Goal: Task Accomplishment & Management: Use online tool/utility

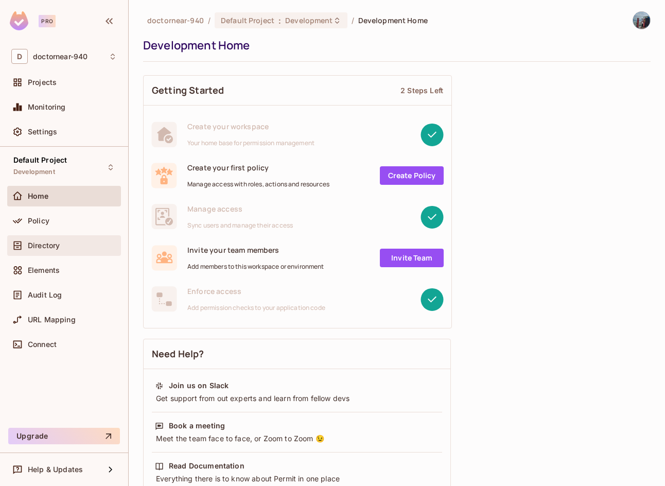
click at [60, 250] on div "Directory" at bounding box center [64, 245] width 106 height 12
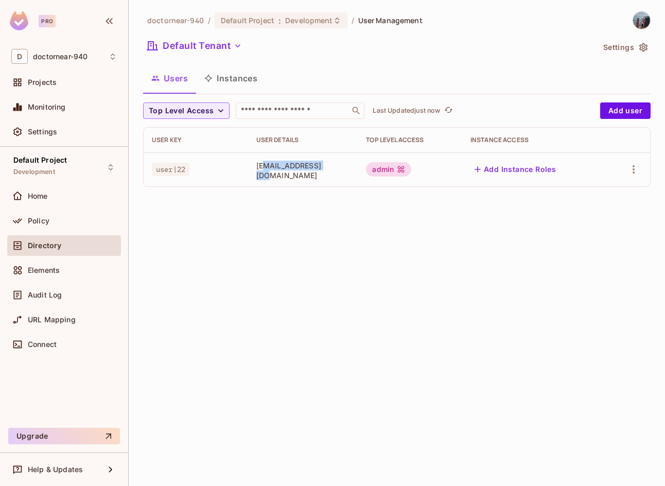
drag, startPoint x: 330, startPoint y: 173, endPoint x: 261, endPoint y: 169, distance: 68.6
click at [261, 169] on span "[EMAIL_ADDRESS][DOMAIN_NAME]" at bounding box center [303, 171] width 94 height 20
click at [261, 173] on span "[EMAIL_ADDRESS][DOMAIN_NAME]" at bounding box center [303, 171] width 94 height 20
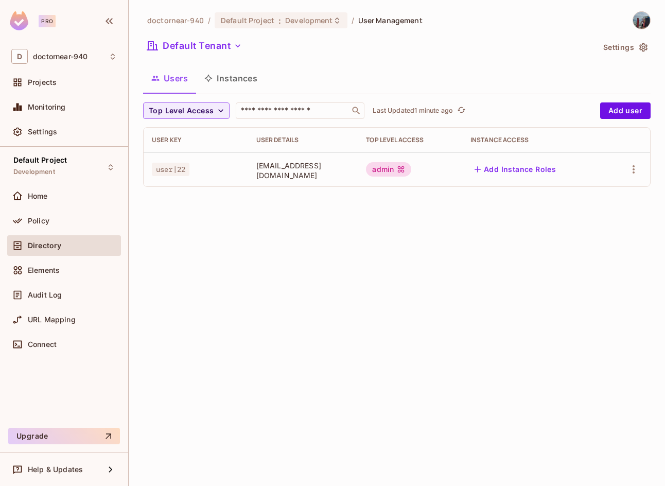
click at [454, 315] on div "doctornear-940 / Default Project : Development / User Management Default Tenant…" at bounding box center [397, 243] width 537 height 486
click at [442, 318] on div "doctornear-940 / Default Project : Development / User Management Default Tenant…" at bounding box center [397, 243] width 537 height 486
click at [66, 216] on div "Policy" at bounding box center [64, 221] width 106 height 12
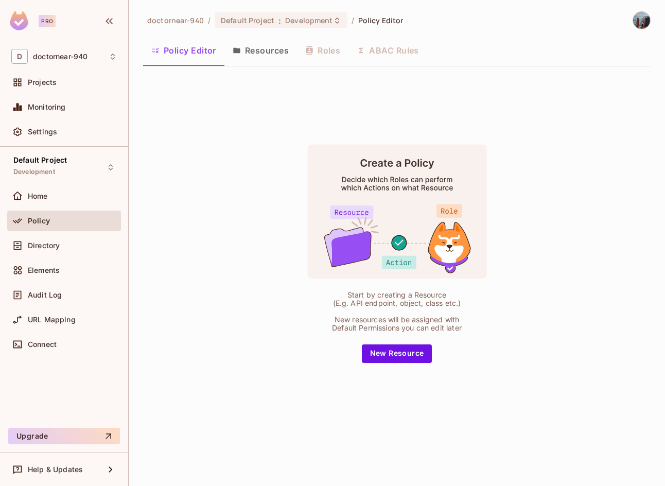
click at [254, 55] on button "Resources" at bounding box center [261, 51] width 73 height 26
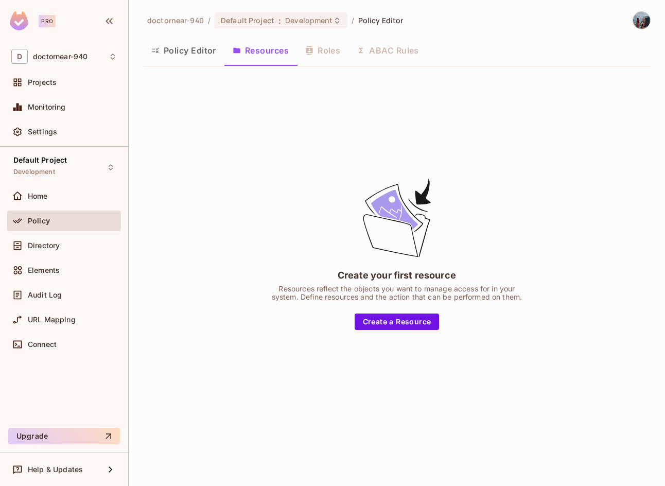
click at [192, 57] on button "Policy Editor" at bounding box center [183, 51] width 81 height 26
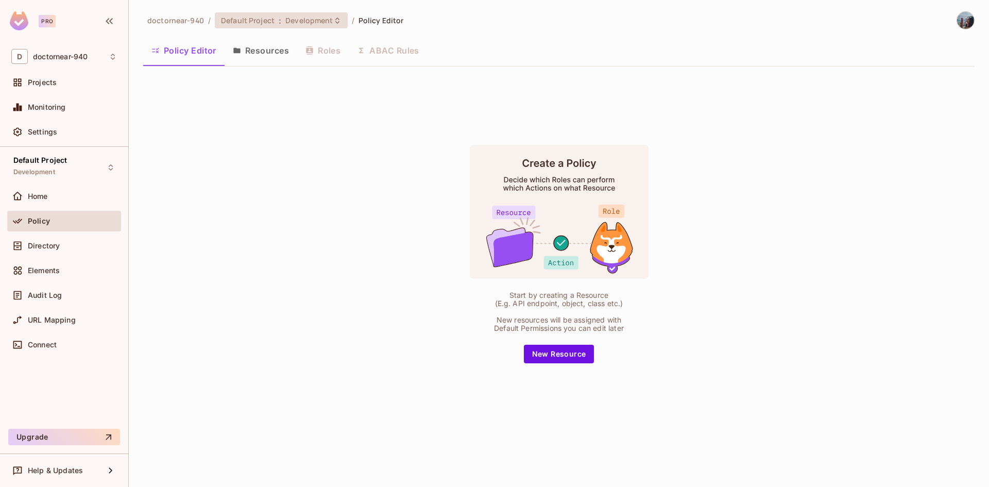
click at [333, 21] on icon at bounding box center [337, 20] width 8 height 8
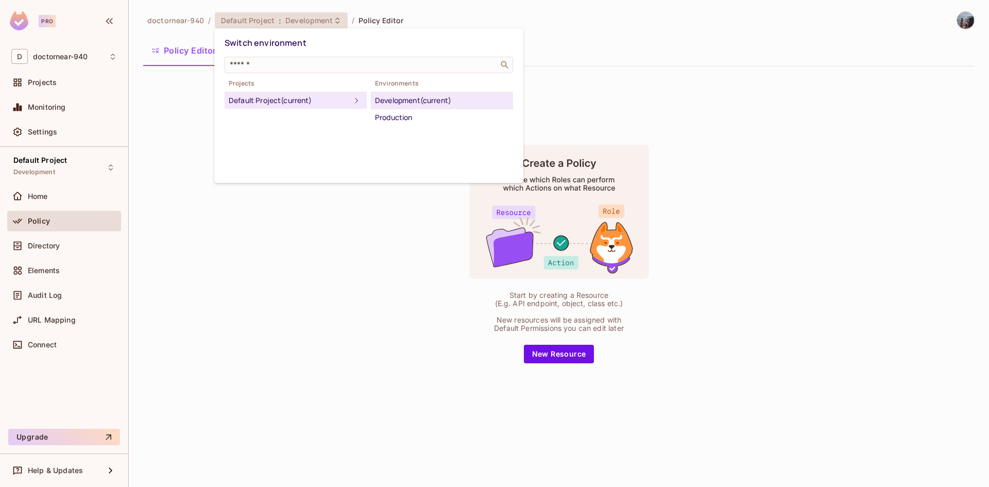
click at [305, 273] on div at bounding box center [494, 243] width 989 height 487
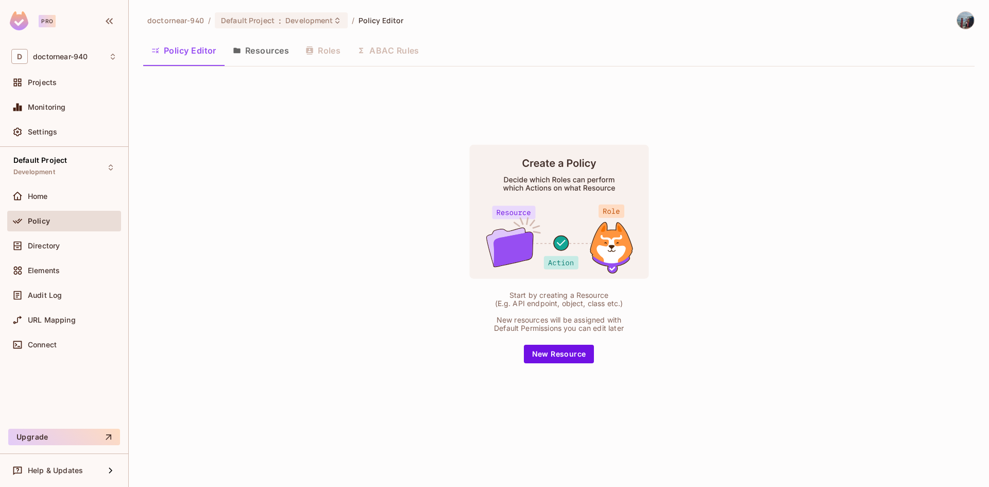
click at [245, 59] on button "Resources" at bounding box center [261, 51] width 73 height 26
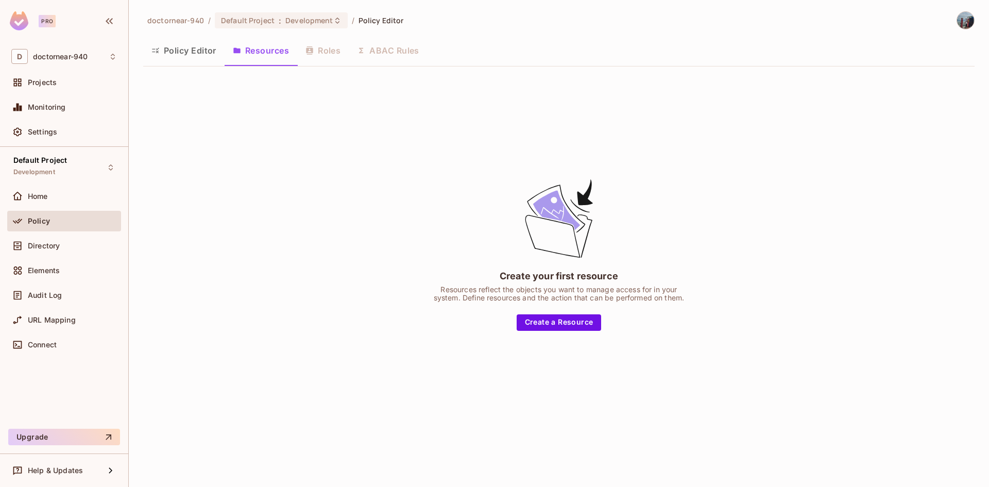
click at [311, 56] on div "Policy Editor Resources Roles ABAC Rules" at bounding box center [558, 51] width 831 height 26
click at [318, 53] on div "Policy Editor Resources Roles ABAC Rules" at bounding box center [558, 51] width 831 height 26
click at [326, 50] on div "Policy Editor Resources Roles ABAC Rules" at bounding box center [558, 51] width 831 height 26
click at [197, 54] on button "Policy Editor" at bounding box center [183, 51] width 81 height 26
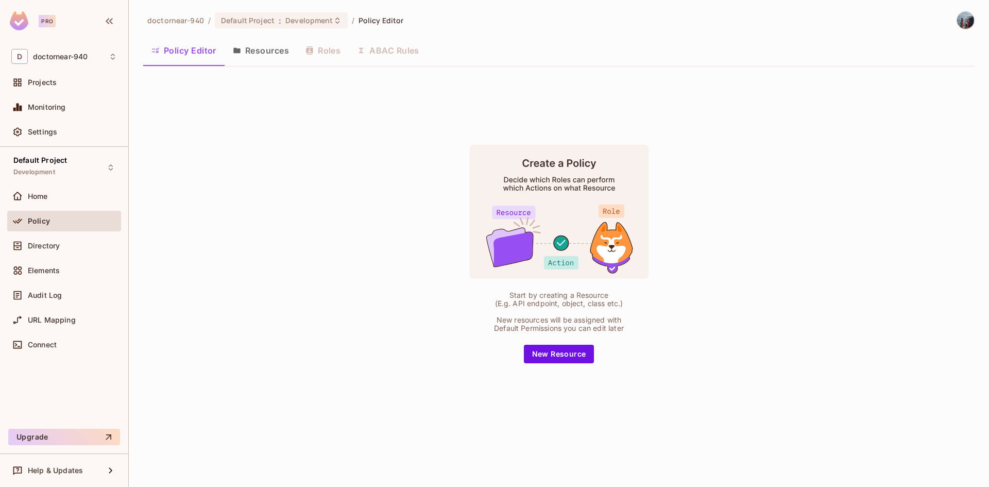
click at [182, 99] on div "Start by creating a Resource (E.g. API endpoint, object, class etc.) New resour…" at bounding box center [558, 254] width 831 height 358
click at [94, 162] on div "Default Project Development" at bounding box center [64, 167] width 114 height 28
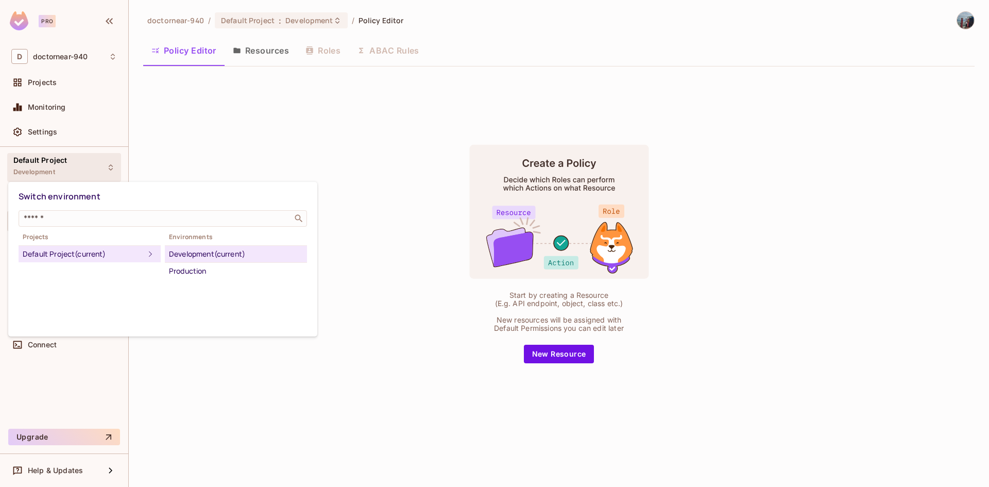
click at [226, 131] on div at bounding box center [494, 243] width 989 height 487
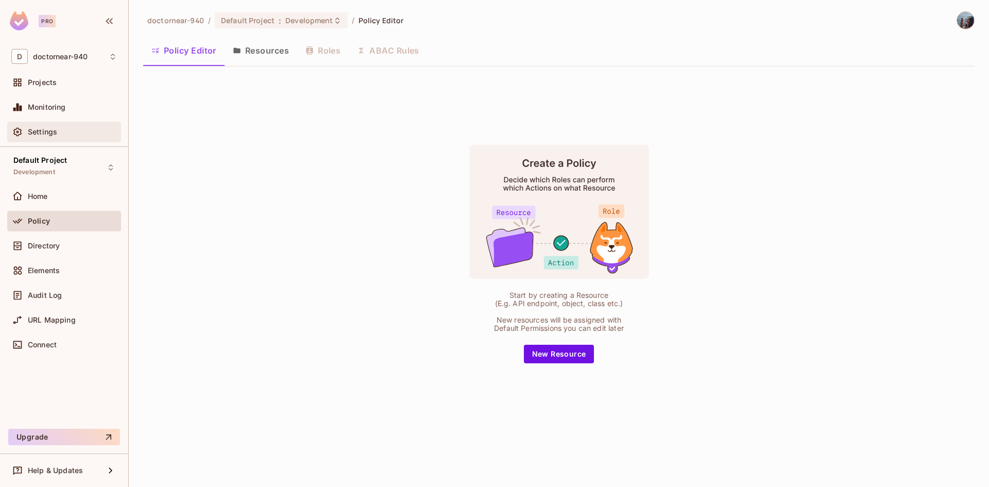
click at [47, 124] on div "Settings" at bounding box center [64, 132] width 114 height 21
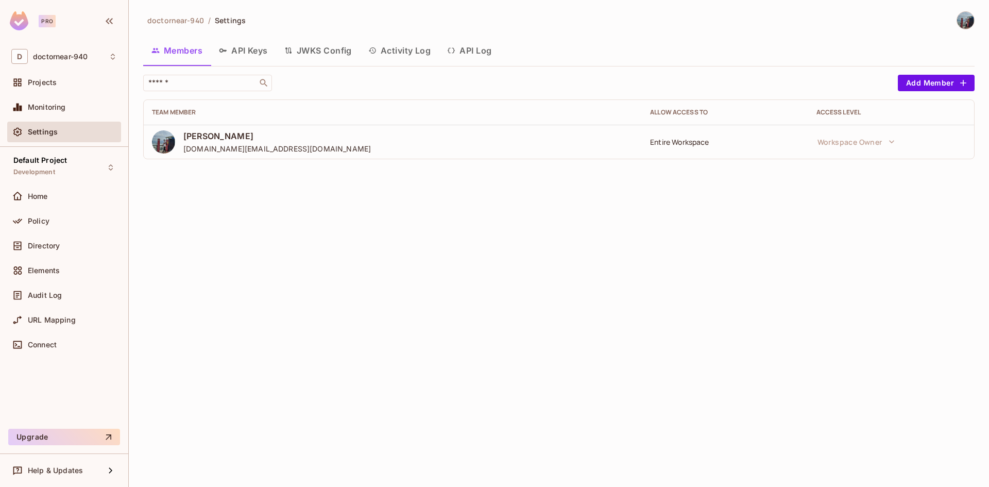
click at [254, 57] on button "API Keys" at bounding box center [243, 51] width 65 height 26
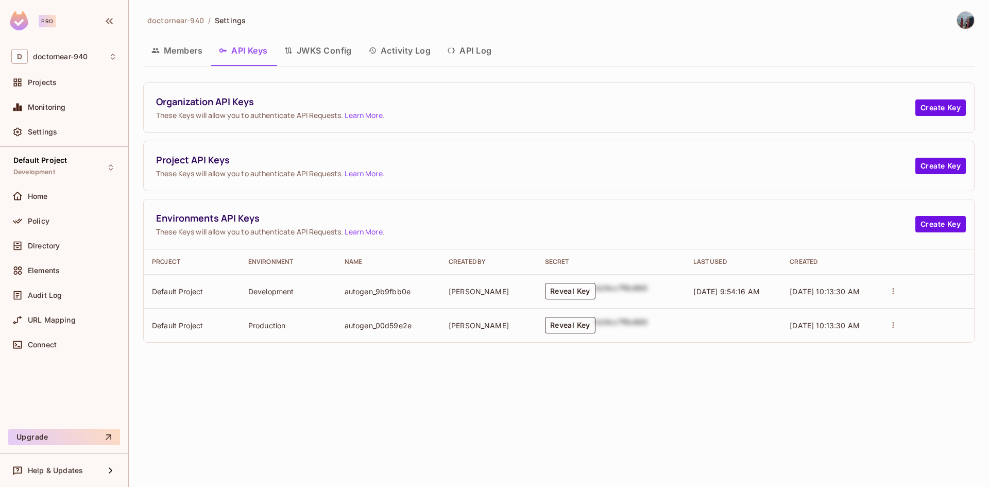
click at [552, 332] on button "Reveal Key" at bounding box center [570, 325] width 50 height 16
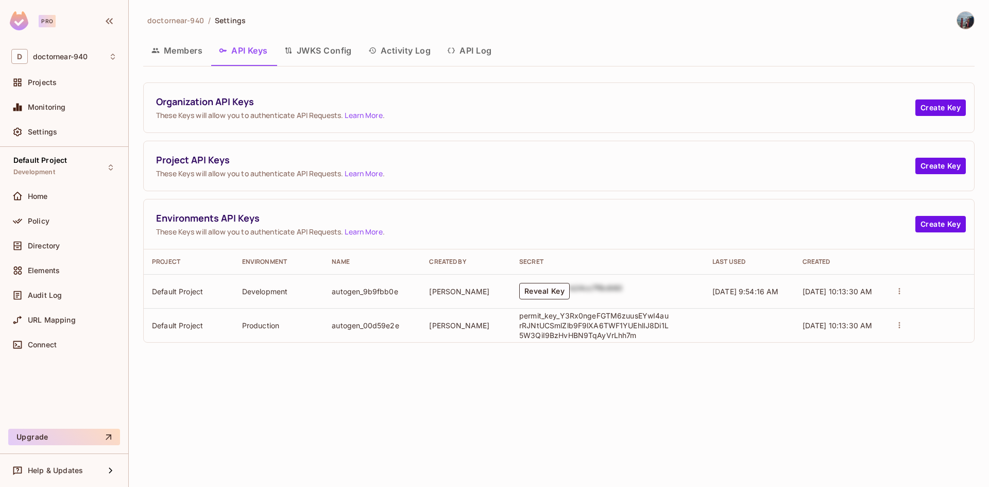
click at [554, 329] on p "permit_key_Y3Rx0ngeFGTM6zuusEYwI4aurRJNtUCSmlZlb9F9lXA6TWF1YUEhlIJ8Di1L5W3QiI9B…" at bounding box center [593, 325] width 149 height 29
copy p "permit_key_Y3Rx0ngeFGTM6zuusEYwI4aurRJNtUCSmlZlb9F9lXA6TWF1YUEhlIJ8Di1L5W3QiI9B…"
click at [51, 158] on span "Default Project" at bounding box center [40, 160] width 54 height 8
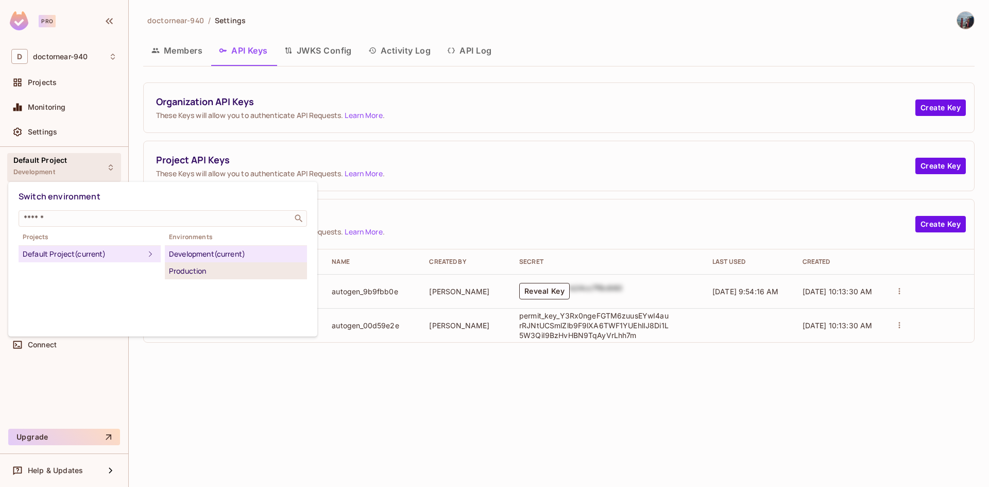
click at [207, 272] on div "Production" at bounding box center [236, 271] width 134 height 12
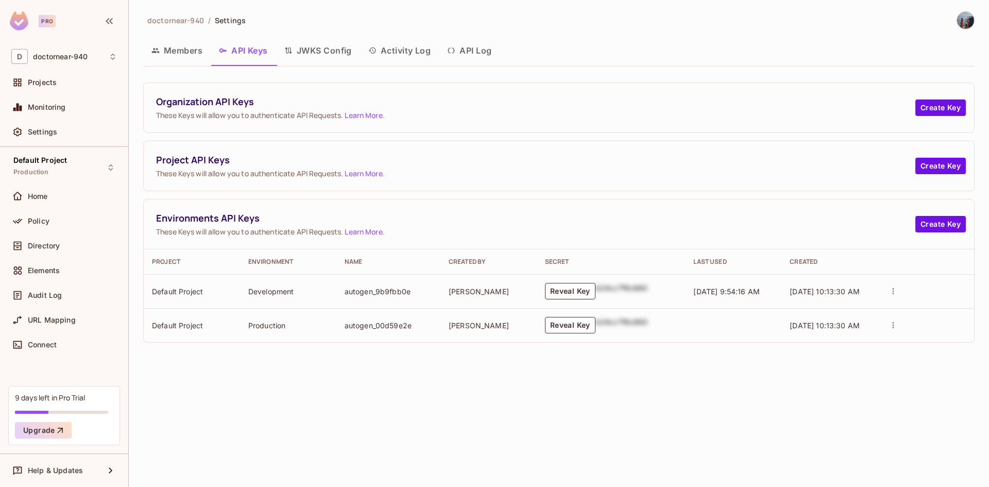
click at [167, 51] on button "Members" at bounding box center [176, 51] width 67 height 26
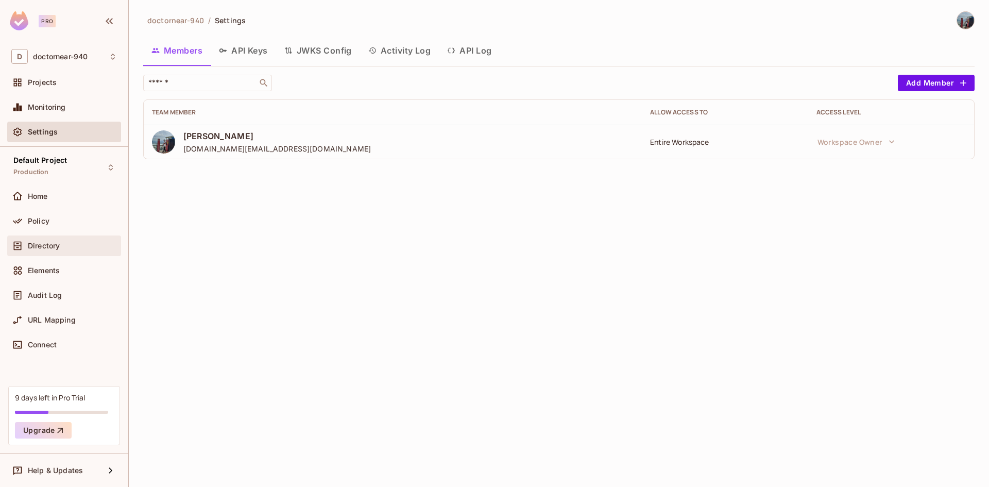
click at [61, 250] on div "Directory" at bounding box center [64, 245] width 106 height 12
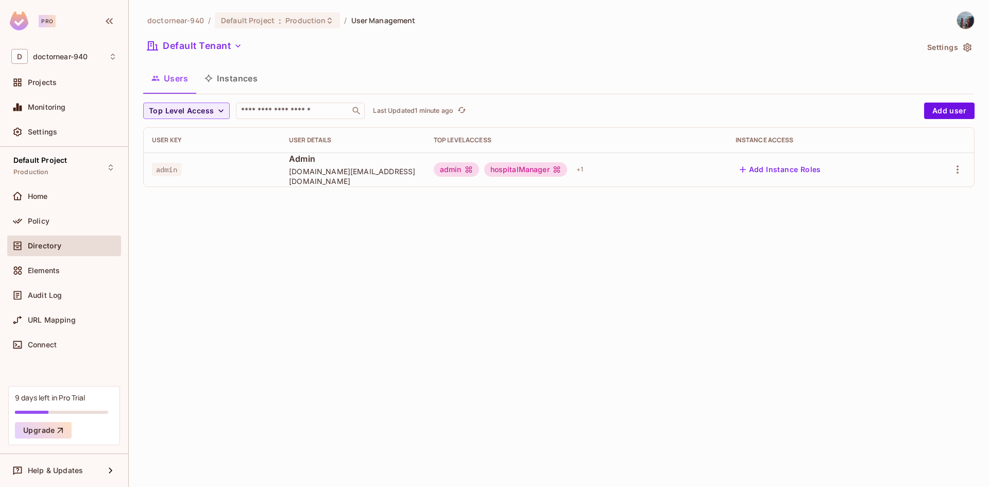
click at [65, 250] on div "Directory" at bounding box center [64, 245] width 106 height 12
click at [284, 222] on div "doctornear-940 / Default Project : Production / User Management Default Tenant …" at bounding box center [559, 243] width 860 height 487
click at [284, 265] on div "doctornear-940 / Default Project : Production / User Management Default Tenant …" at bounding box center [559, 243] width 860 height 487
click at [81, 223] on div "Policy" at bounding box center [72, 221] width 89 height 8
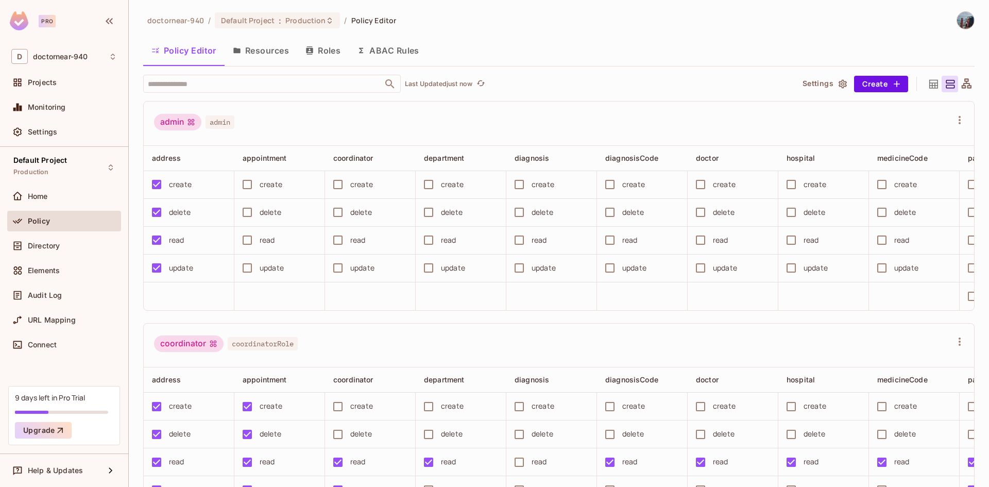
click at [283, 54] on button "Resources" at bounding box center [261, 51] width 73 height 26
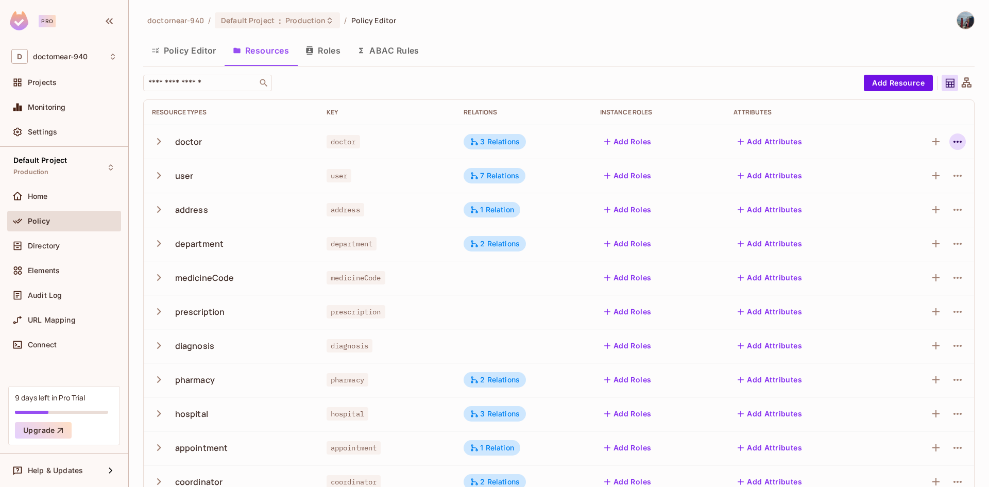
click at [951, 143] on icon "button" at bounding box center [957, 141] width 12 height 12
click at [911, 187] on span "Edit Resource" at bounding box center [905, 182] width 55 height 16
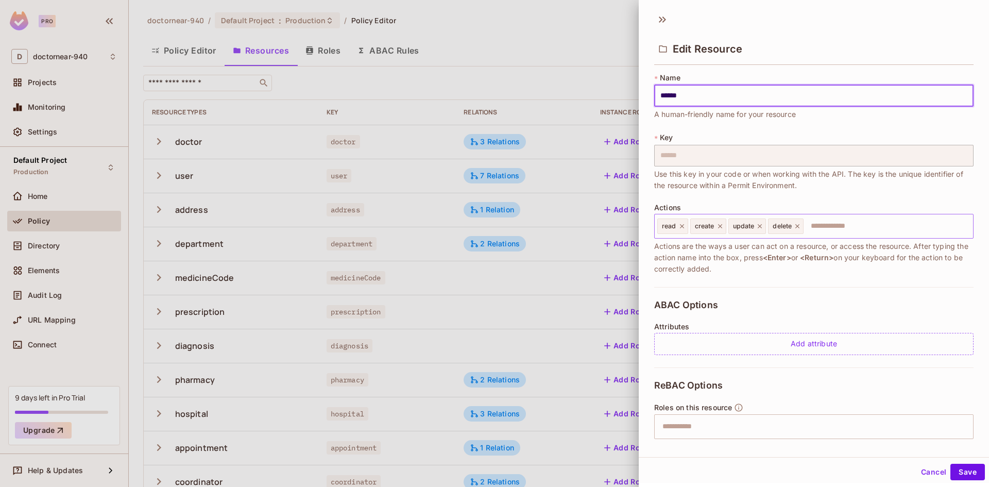
click at [843, 223] on input "text" at bounding box center [886, 226] width 164 height 21
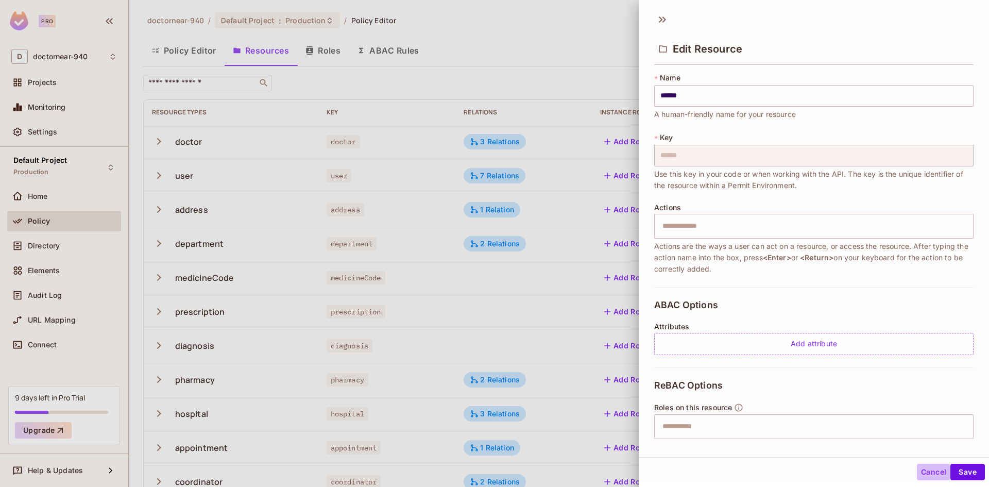
click at [917, 469] on button "Cancel" at bounding box center [933, 471] width 33 height 16
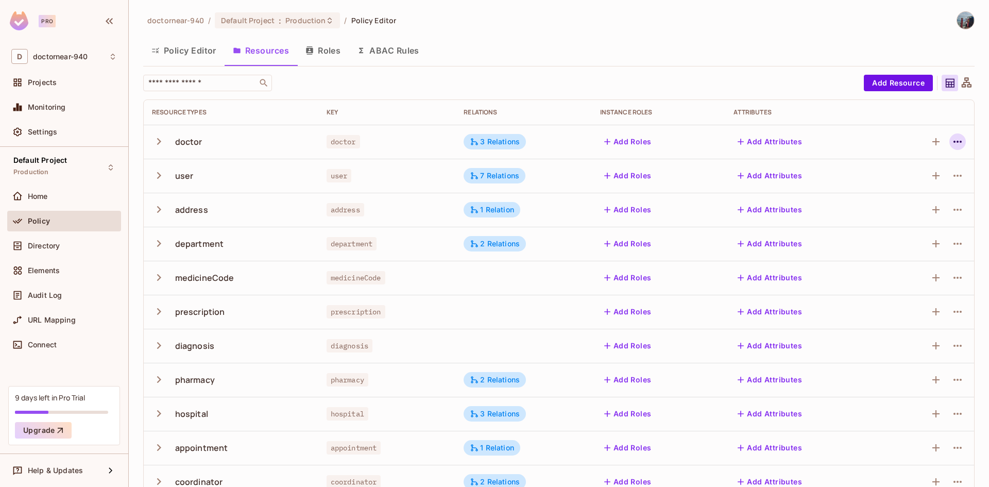
click at [952, 139] on icon "button" at bounding box center [957, 141] width 12 height 12
click at [912, 175] on span "Edit Resource" at bounding box center [905, 182] width 55 height 16
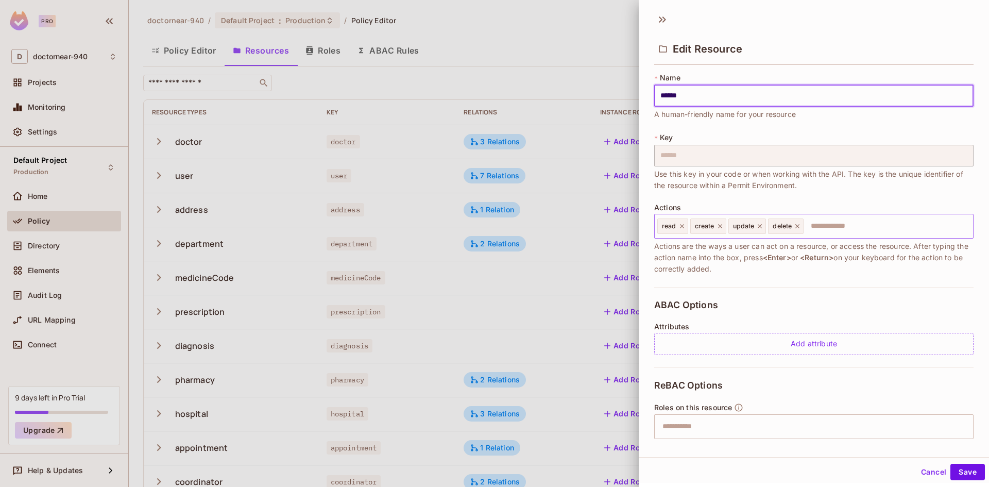
click at [831, 230] on input "text" at bounding box center [886, 226] width 164 height 21
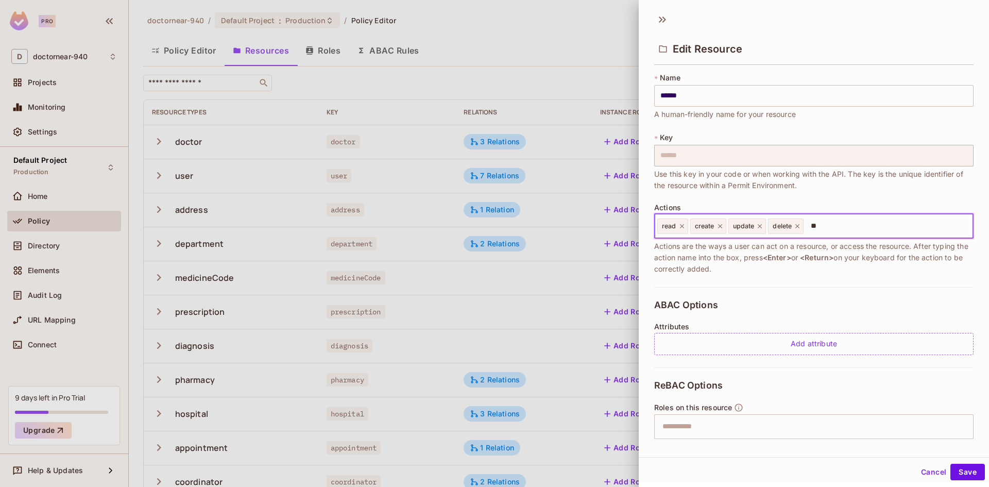
type input "*"
type input "***"
type input "****"
type input "***"
click at [956, 478] on button "Save" at bounding box center [967, 471] width 35 height 16
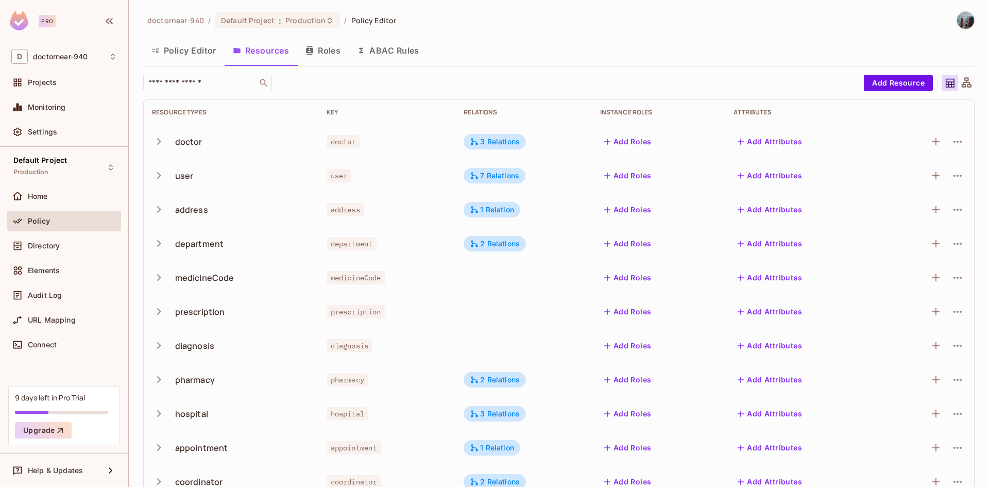
click at [198, 56] on button "Policy Editor" at bounding box center [183, 51] width 81 height 26
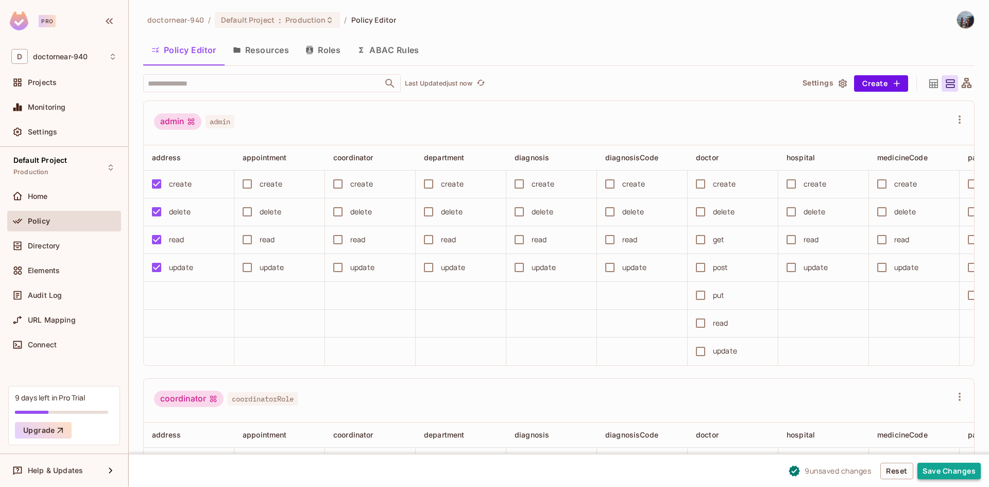
click at [951, 477] on button "Save Changes" at bounding box center [948, 470] width 63 height 16
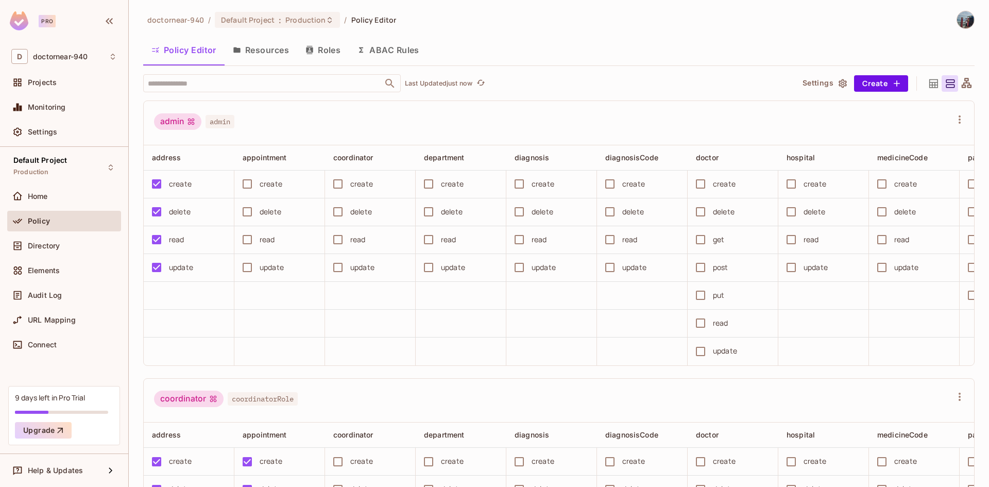
click at [284, 51] on button "Resources" at bounding box center [261, 50] width 73 height 26
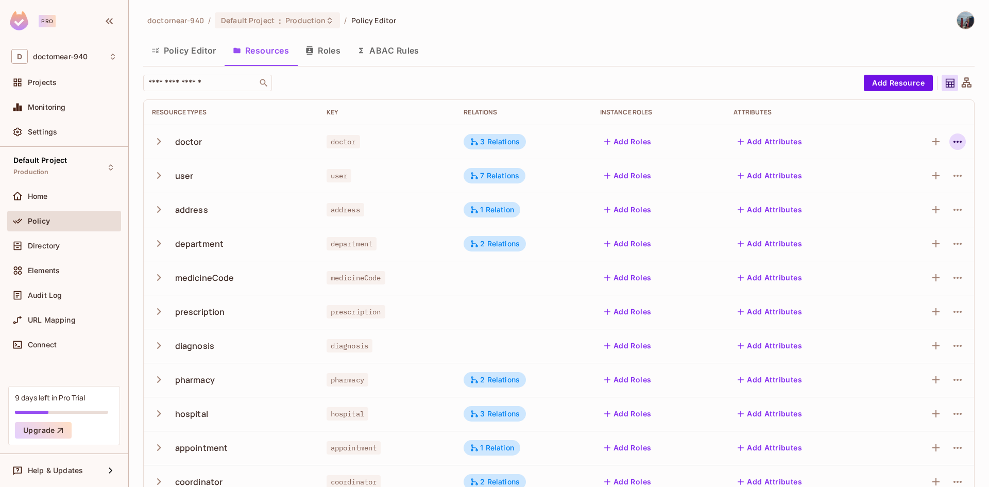
click at [951, 146] on icon "button" at bounding box center [957, 141] width 12 height 12
click at [927, 177] on div "Edit Resource" at bounding box center [905, 182] width 48 height 10
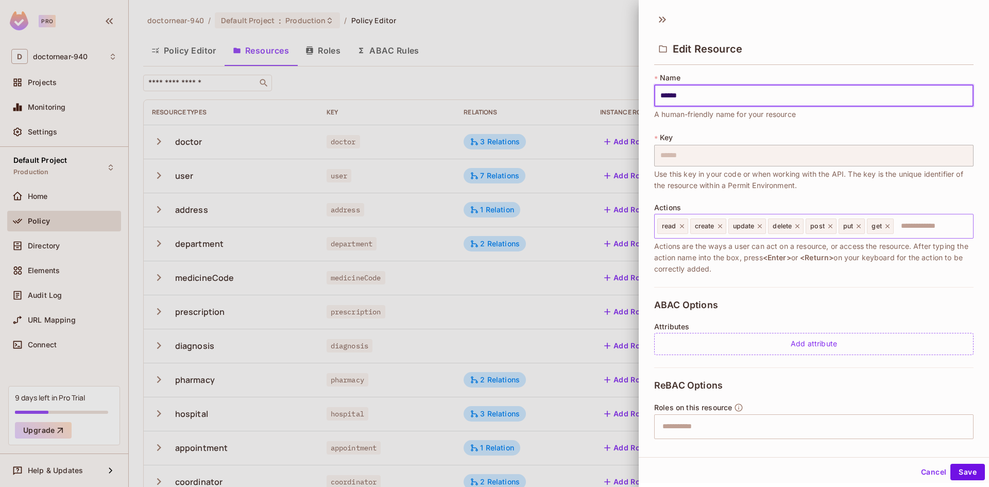
click at [685, 226] on icon at bounding box center [681, 225] width 7 height 7
click at [686, 226] on icon at bounding box center [686, 225] width 7 height 7
click at [686, 226] on icon at bounding box center [688, 225] width 7 height 7
click at [968, 478] on button "Save" at bounding box center [967, 471] width 35 height 16
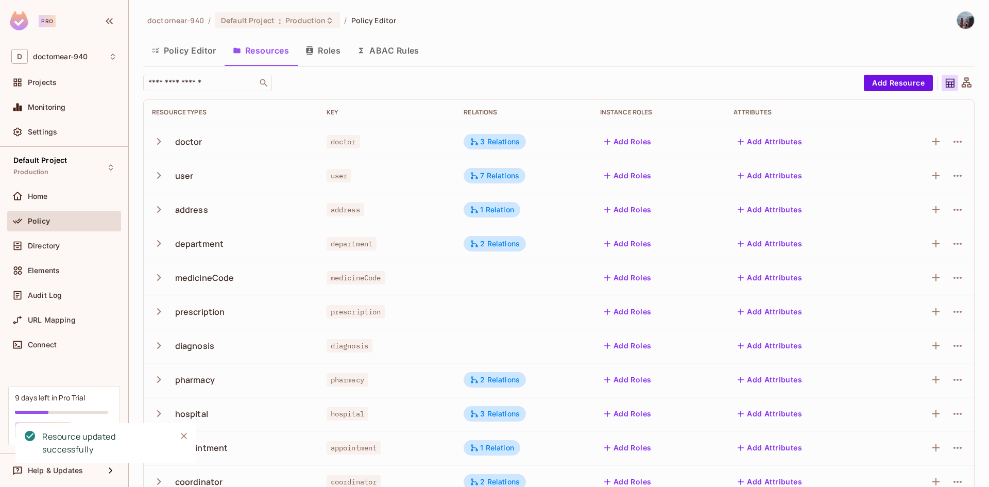
click at [182, 44] on button "Policy Editor" at bounding box center [183, 51] width 81 height 26
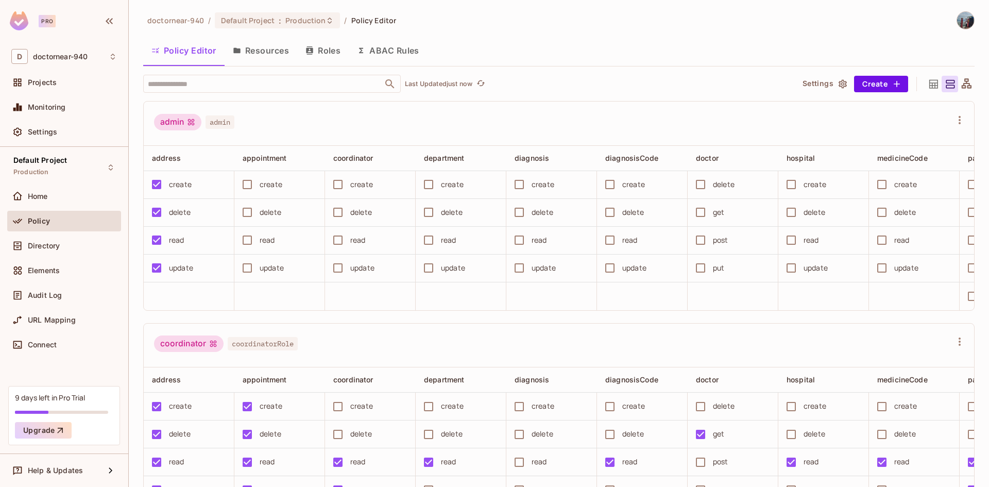
click at [263, 50] on button "Resources" at bounding box center [261, 51] width 73 height 26
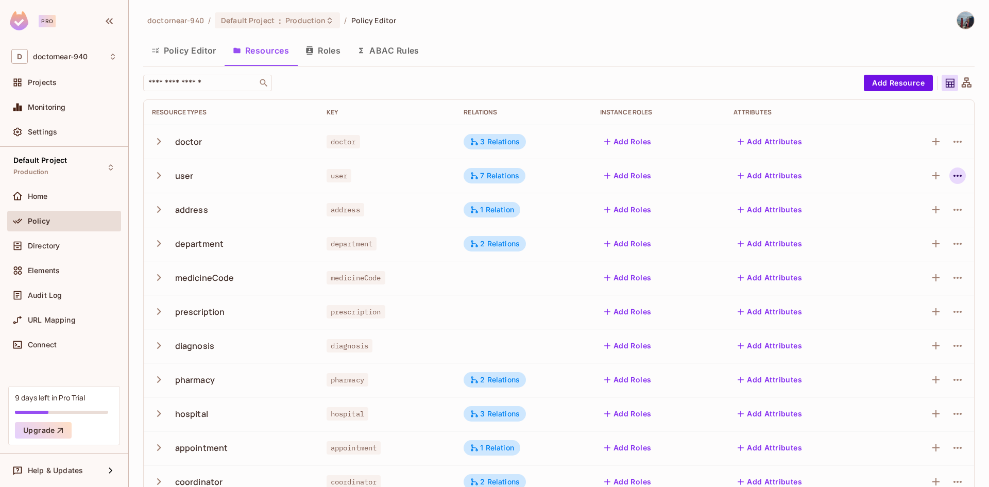
click at [955, 176] on icon "button" at bounding box center [957, 175] width 12 height 12
click at [897, 220] on div "Edit Resource" at bounding box center [905, 216] width 48 height 10
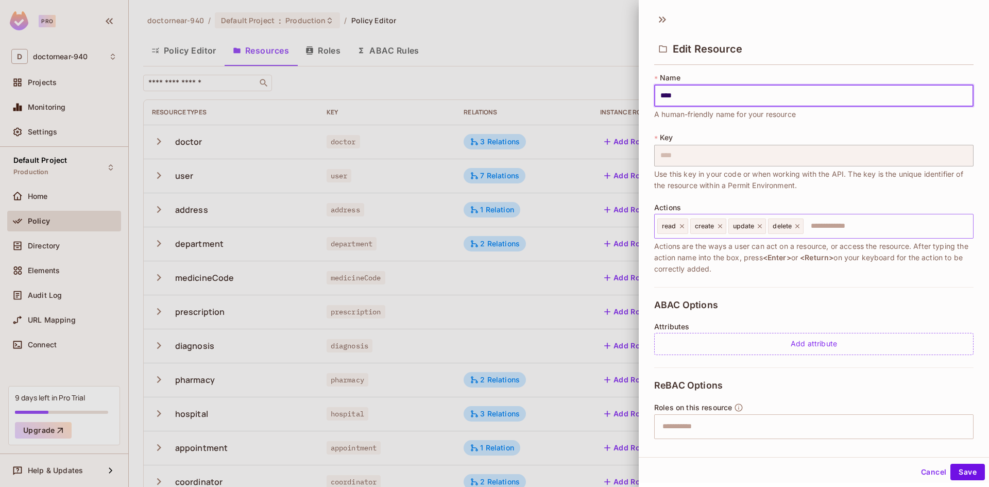
click at [832, 229] on input "text" at bounding box center [886, 226] width 164 height 21
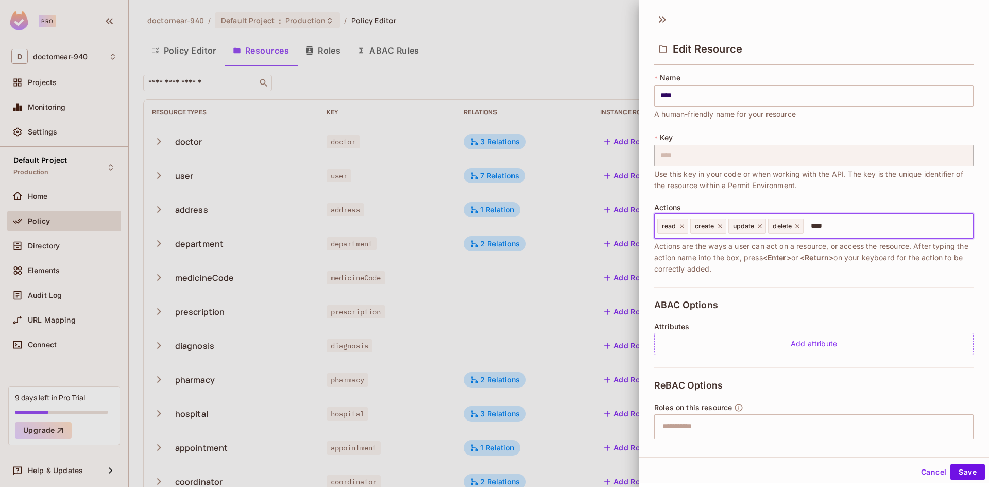
type input "***"
type input "****"
type input "***"
click at [955, 465] on button "Save" at bounding box center [967, 471] width 35 height 16
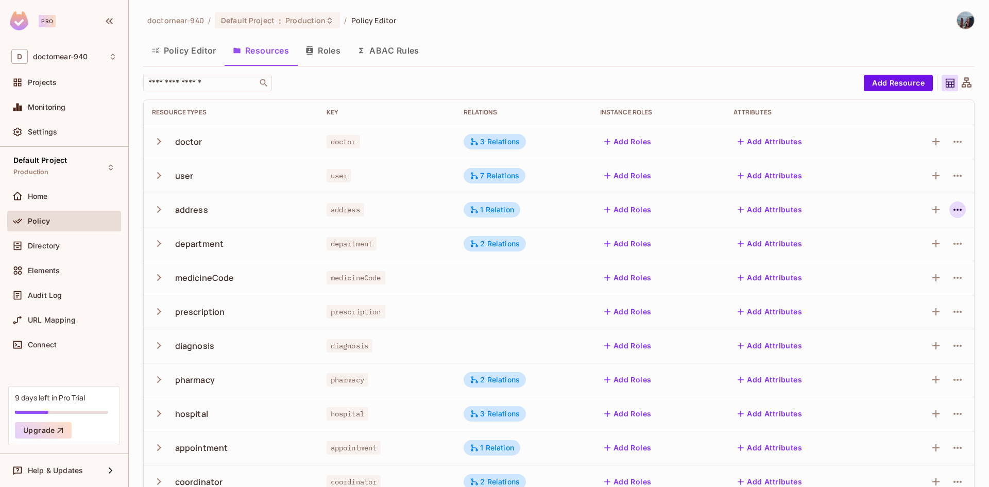
click at [951, 212] on icon "button" at bounding box center [957, 209] width 12 height 12
click at [910, 245] on div "Edit Resource" at bounding box center [905, 250] width 48 height 10
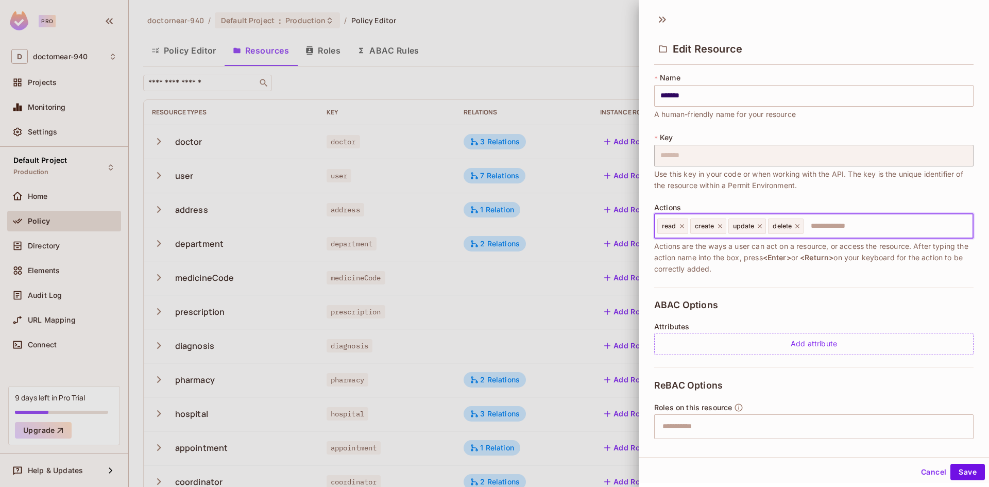
click at [820, 230] on input "text" at bounding box center [886, 226] width 164 height 21
type input "***"
type input "****"
type input "***"
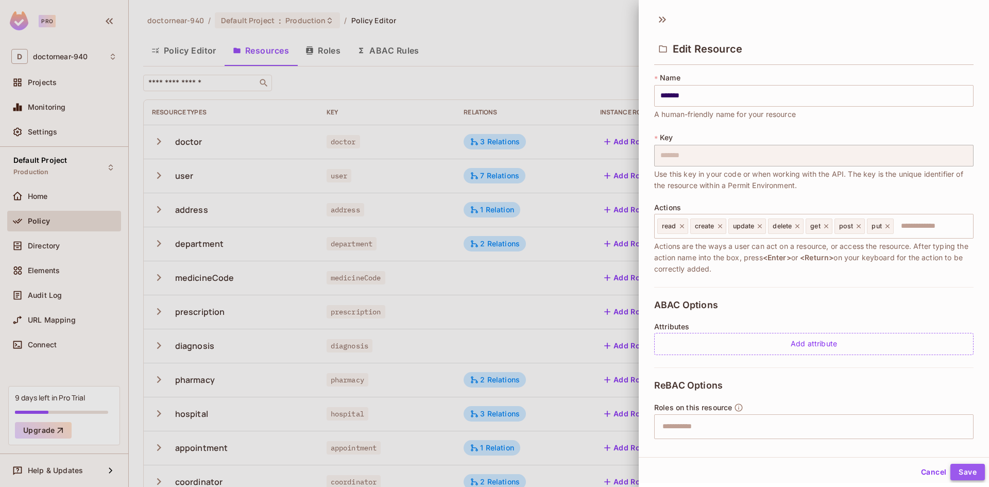
click at [951, 468] on button "Save" at bounding box center [967, 471] width 35 height 16
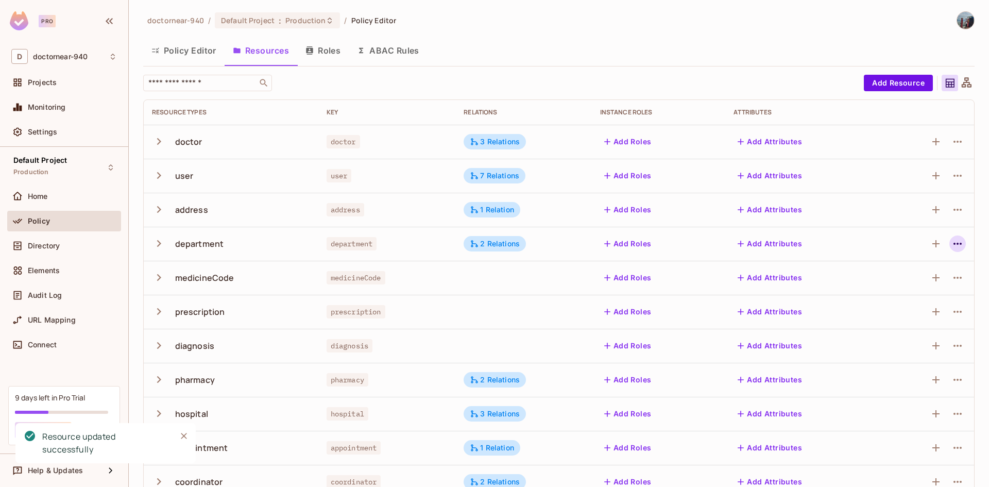
click at [951, 247] on icon "button" at bounding box center [957, 243] width 12 height 12
click at [913, 283] on div "Edit Resource" at bounding box center [905, 284] width 48 height 10
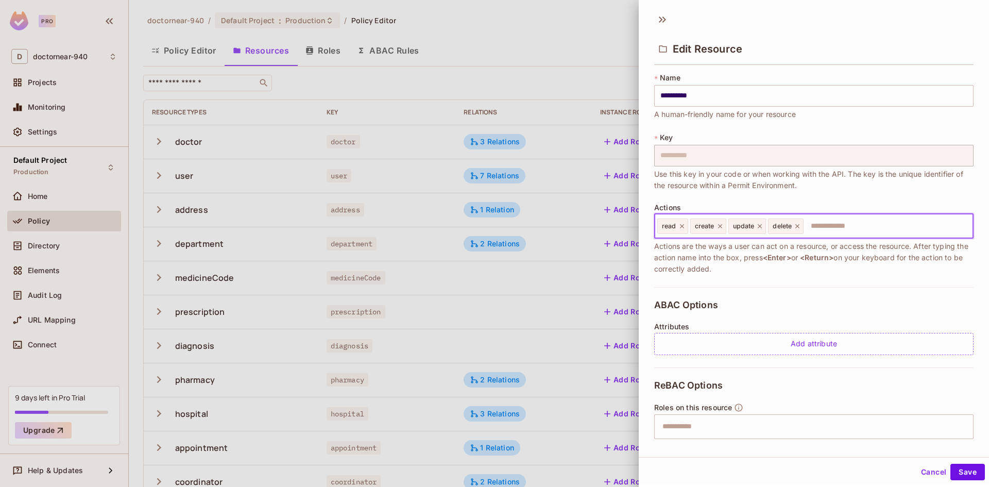
click at [841, 230] on input "text" at bounding box center [886, 226] width 164 height 21
type input "***"
type input "****"
type input "***"
click at [966, 468] on button "Save" at bounding box center [967, 471] width 35 height 16
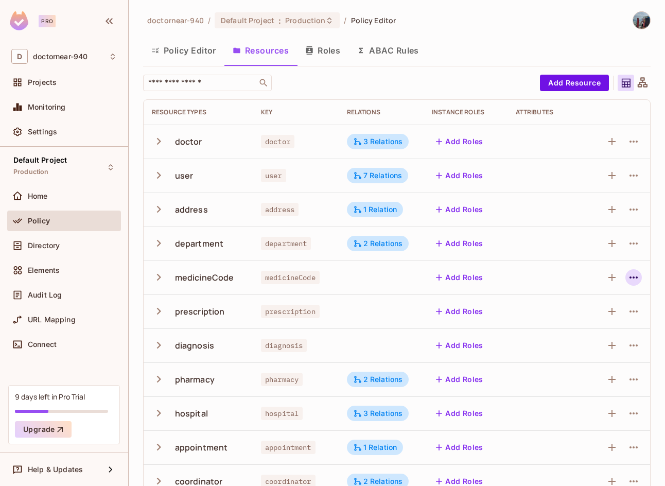
click at [631, 278] on icon "button" at bounding box center [634, 277] width 12 height 12
click at [586, 324] on span "Edit Resource" at bounding box center [581, 318] width 55 height 16
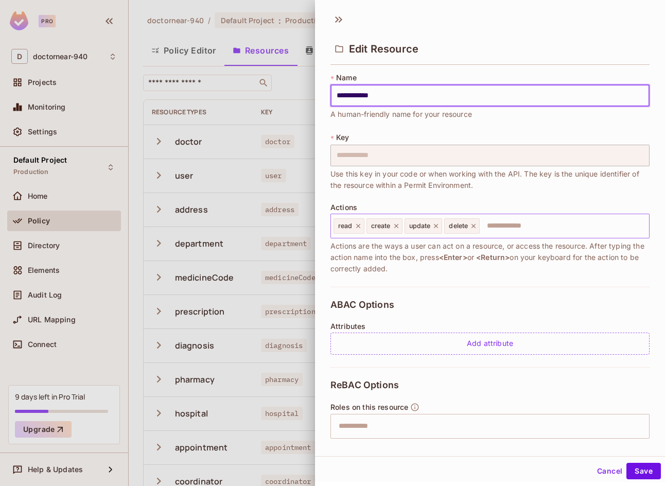
click at [505, 236] on input "text" at bounding box center [563, 226] width 164 height 21
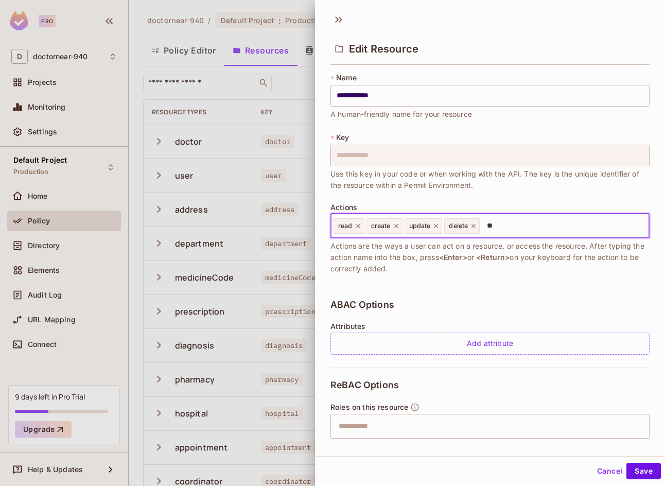
type input "***"
type input "****"
type input "***"
click at [630, 467] on button "Save" at bounding box center [644, 471] width 35 height 16
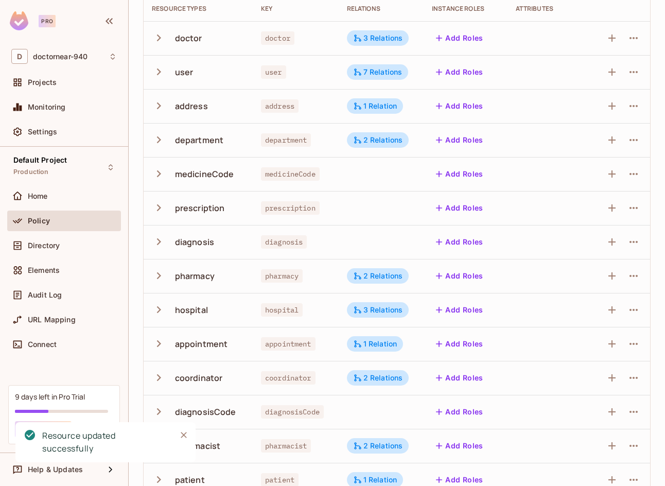
scroll to position [123, 0]
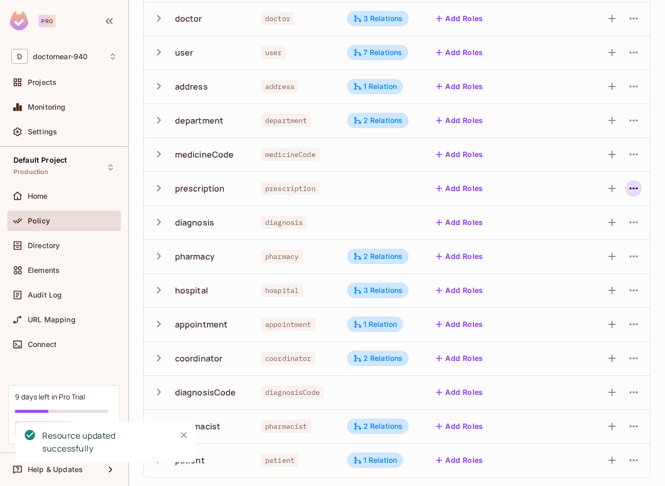
click at [631, 192] on icon "button" at bounding box center [634, 188] width 12 height 12
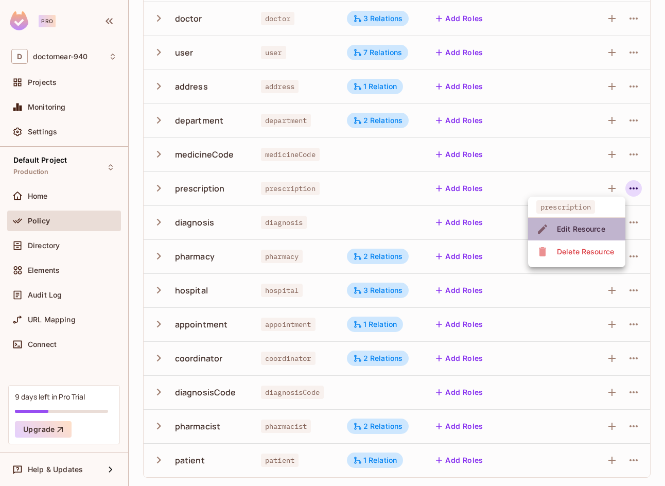
click at [572, 239] on li "Edit Resource" at bounding box center [576, 229] width 97 height 23
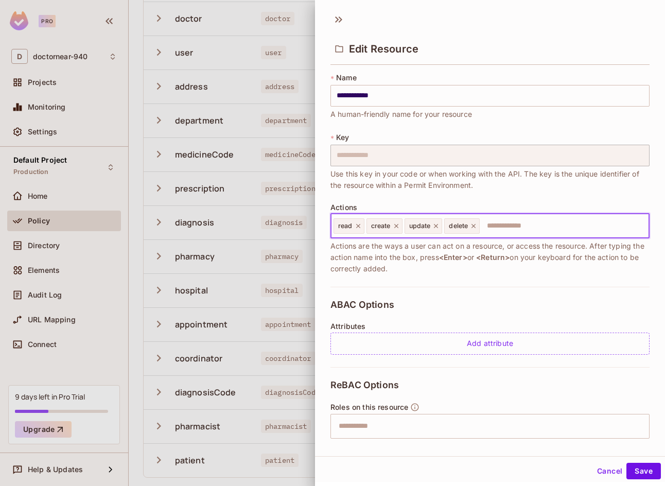
click at [499, 222] on input "text" at bounding box center [563, 226] width 164 height 21
type input "***"
type input "****"
type input "***"
click at [632, 468] on button "Save" at bounding box center [644, 471] width 35 height 16
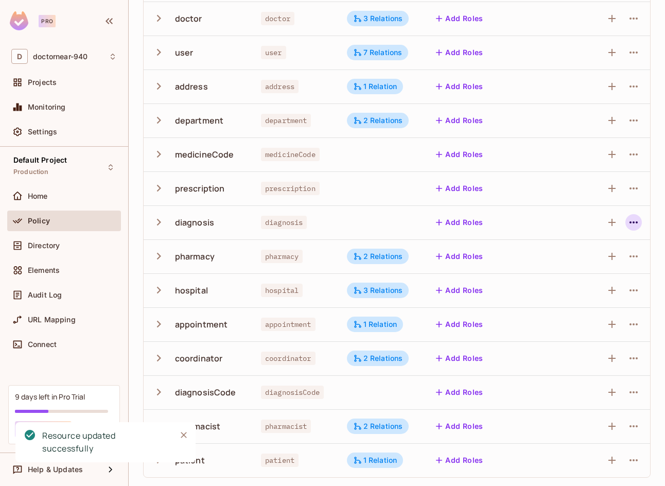
click at [631, 227] on icon "button" at bounding box center [634, 222] width 12 height 12
click at [599, 265] on div "Edit Resource" at bounding box center [581, 263] width 48 height 10
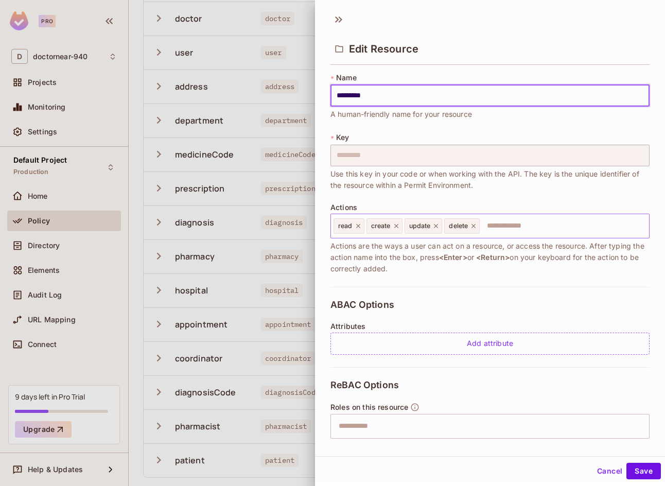
click at [526, 230] on input "text" at bounding box center [563, 226] width 164 height 21
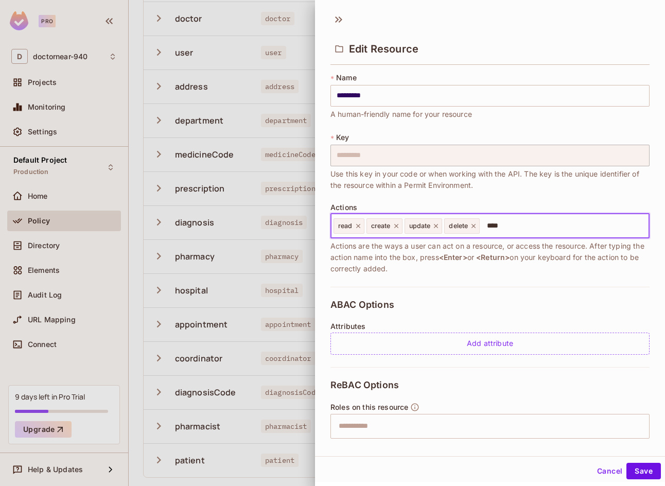
type input "***"
type input "****"
type input "***"
click at [627, 470] on button "Save" at bounding box center [644, 471] width 35 height 16
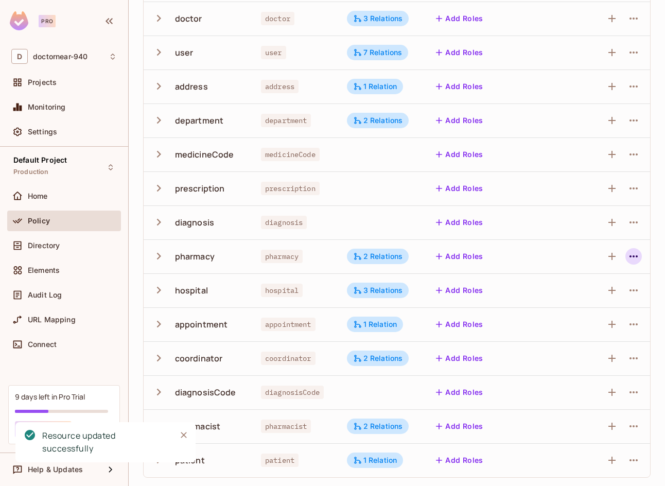
click at [631, 262] on icon "button" at bounding box center [634, 256] width 12 height 12
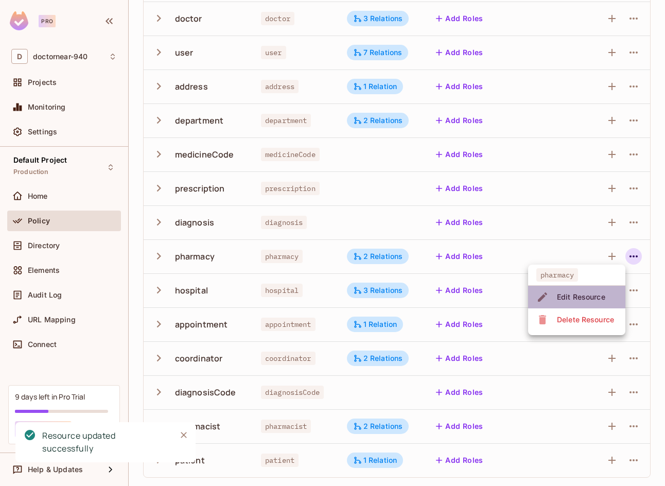
click at [591, 305] on li "Edit Resource" at bounding box center [576, 297] width 97 height 23
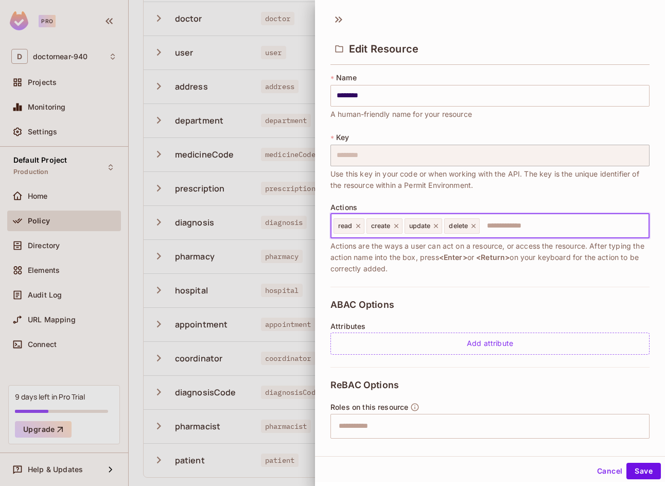
click at [570, 229] on input "text" at bounding box center [563, 226] width 164 height 21
type input "***"
type input "****"
type input "***"
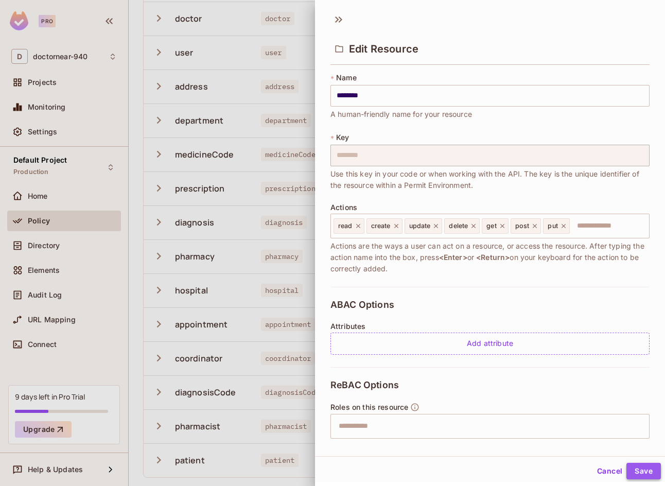
click at [633, 467] on button "Save" at bounding box center [644, 471] width 35 height 16
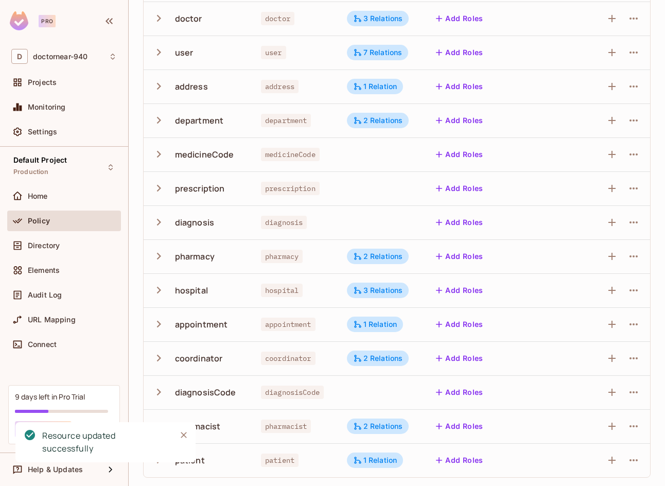
click at [617, 288] on div at bounding box center [620, 290] width 43 height 16
click at [630, 290] on icon "button" at bounding box center [634, 290] width 8 height 2
click at [581, 326] on div "Edit Resource" at bounding box center [581, 331] width 48 height 10
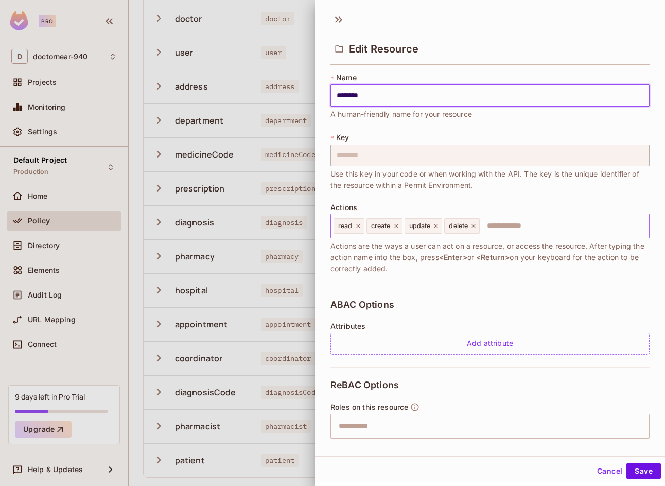
click at [484, 228] on input "text" at bounding box center [563, 226] width 164 height 21
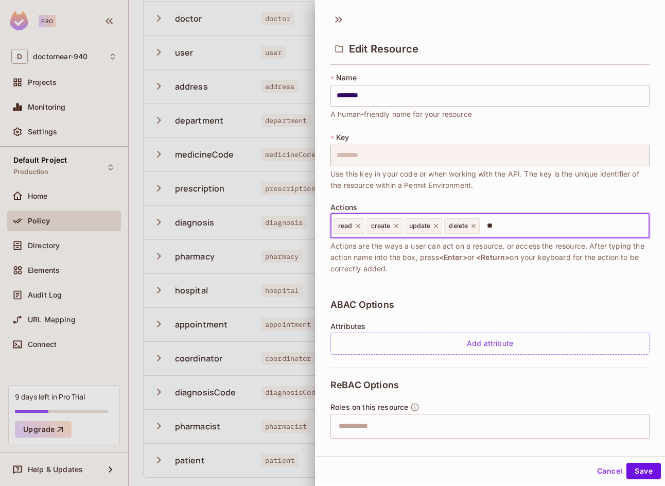
type input "***"
type input "****"
type input "***"
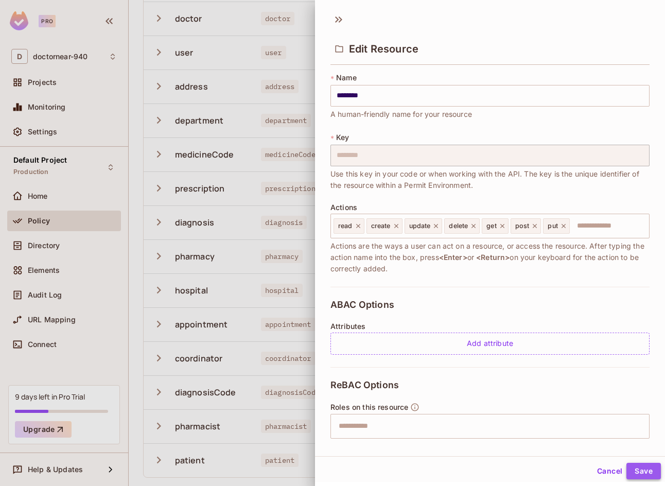
click at [627, 466] on button "Save" at bounding box center [644, 471] width 35 height 16
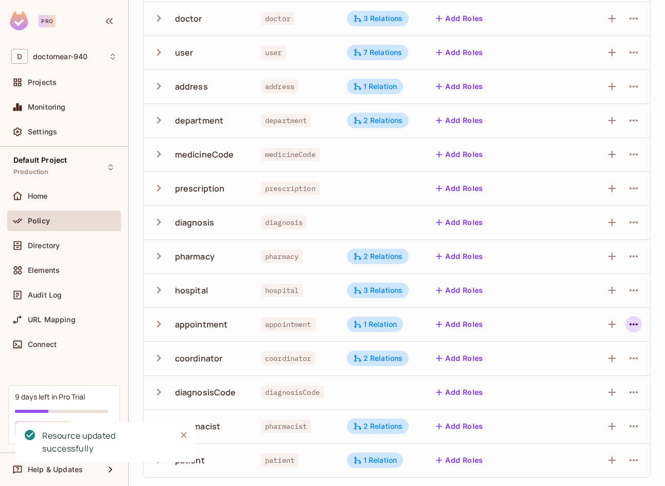
click at [628, 329] on icon "button" at bounding box center [634, 324] width 12 height 12
click at [570, 362] on div "Edit Resource" at bounding box center [581, 365] width 48 height 10
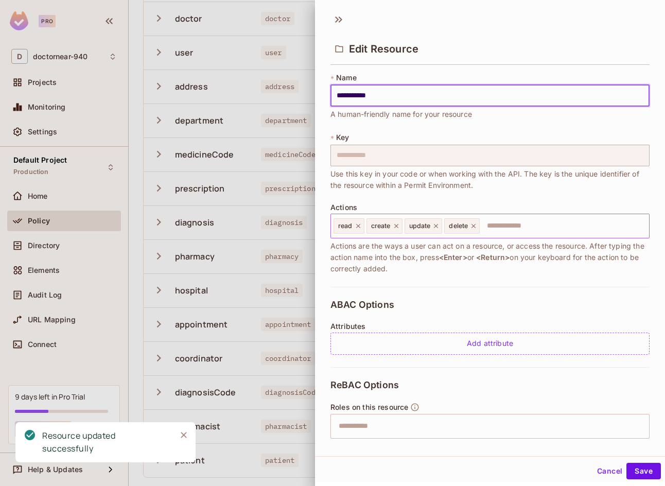
click at [504, 225] on input "text" at bounding box center [563, 226] width 164 height 21
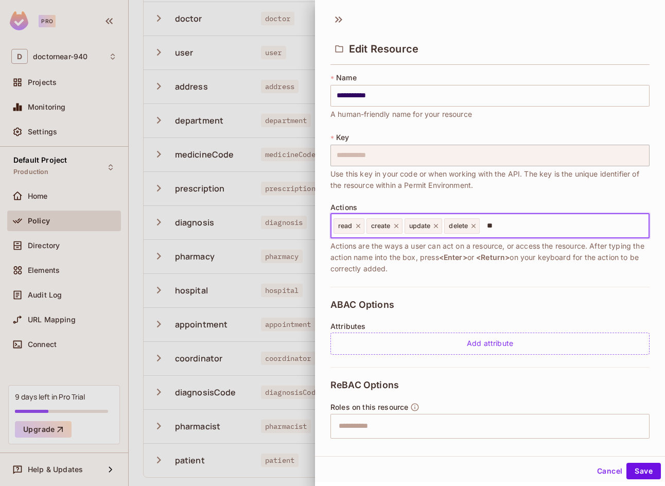
type input "***"
type input "****"
type input "***"
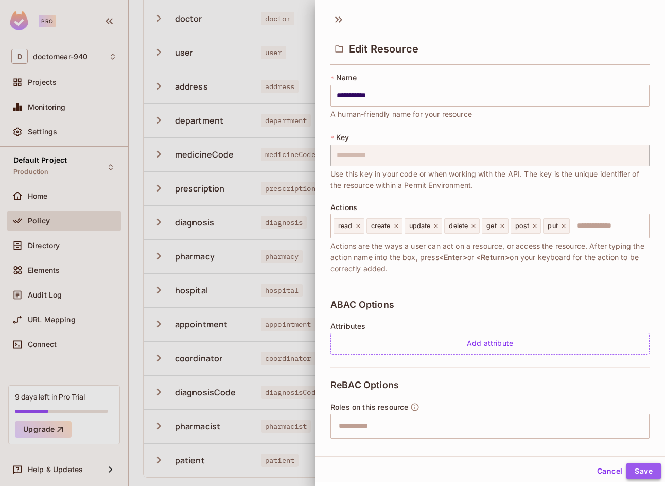
click at [627, 468] on button "Save" at bounding box center [644, 471] width 35 height 16
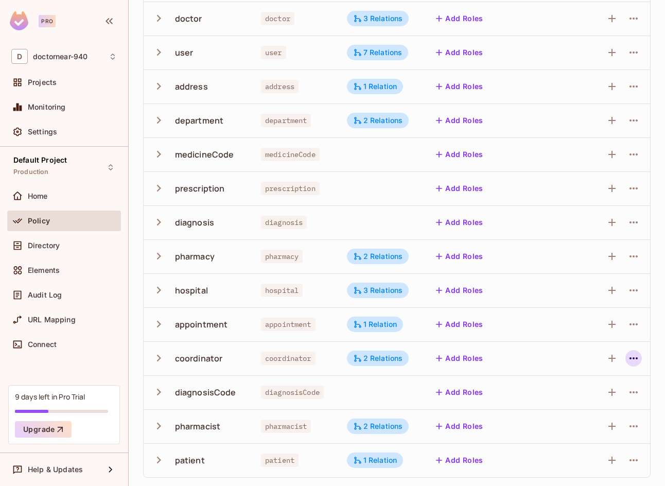
click at [628, 357] on icon "button" at bounding box center [634, 358] width 12 height 12
click at [598, 404] on span "Edit Resource" at bounding box center [581, 399] width 55 height 16
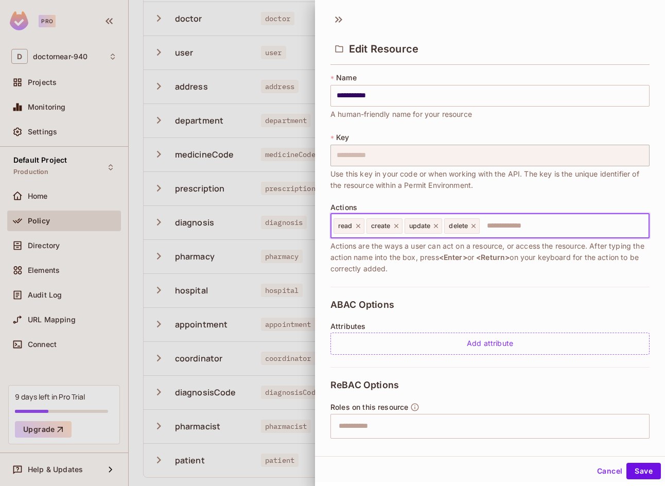
click at [550, 229] on input "text" at bounding box center [563, 226] width 164 height 21
type input "*"
type input "***"
type input "****"
type input "***"
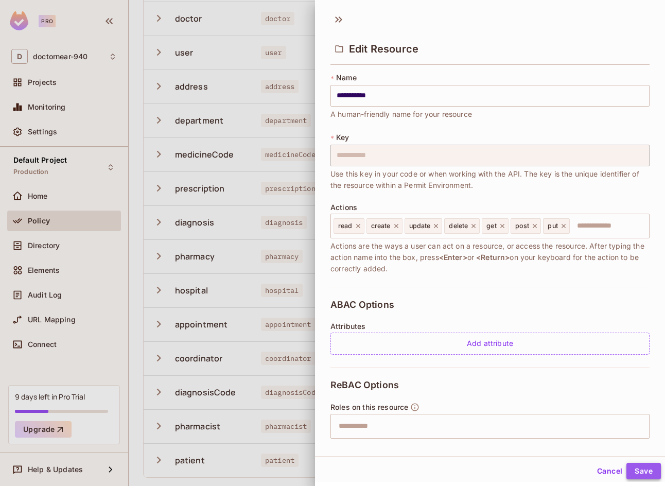
click at [627, 467] on button "Save" at bounding box center [644, 471] width 35 height 16
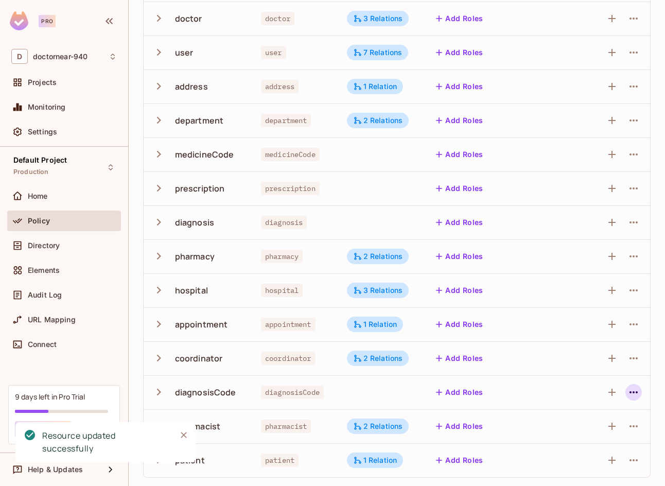
click at [633, 395] on button "button" at bounding box center [634, 392] width 16 height 16
click at [597, 429] on div "Edit Resource" at bounding box center [581, 433] width 48 height 10
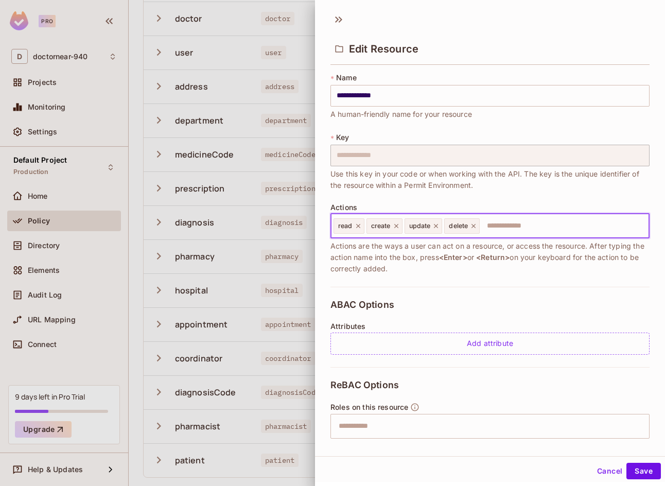
click at [542, 222] on input "text" at bounding box center [563, 226] width 164 height 21
type input "***"
type input "****"
type input "***"
click at [645, 476] on button "Save" at bounding box center [644, 471] width 35 height 16
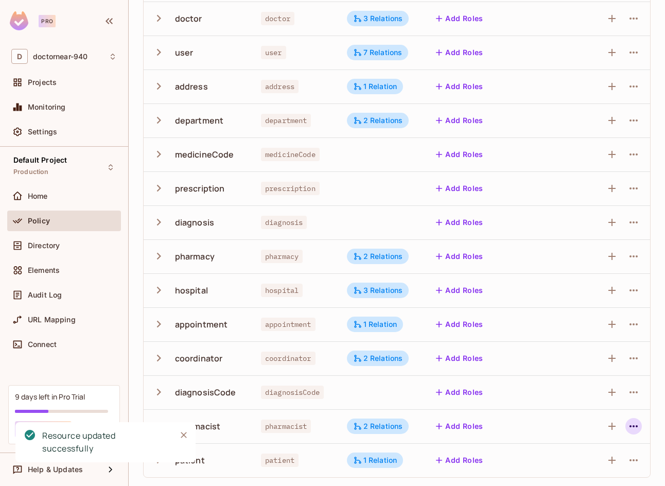
click at [632, 428] on button "button" at bounding box center [634, 426] width 16 height 16
click at [579, 438] on div "Edit Resource" at bounding box center [581, 440] width 48 height 10
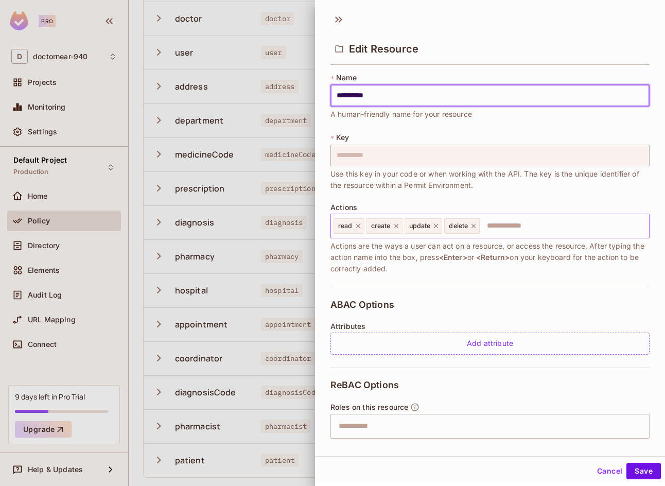
click at [549, 238] on div "read create update delete ​" at bounding box center [490, 226] width 319 height 25
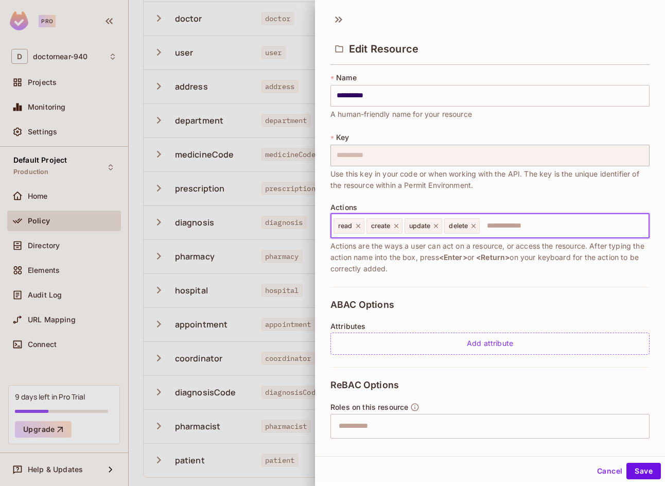
click at [551, 234] on input "text" at bounding box center [563, 226] width 164 height 21
type input "***"
type input "****"
type input "***"
click at [637, 477] on button "Save" at bounding box center [644, 471] width 35 height 16
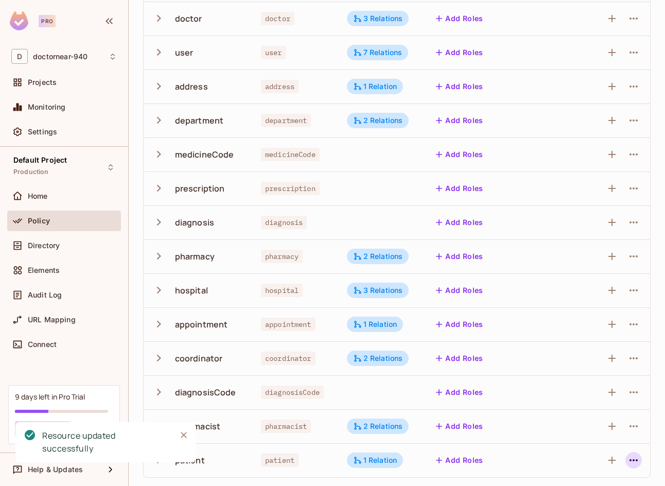
click at [628, 459] on icon "button" at bounding box center [634, 460] width 12 height 12
click at [610, 442] on li "Edit Resource" at bounding box center [576, 439] width 97 height 23
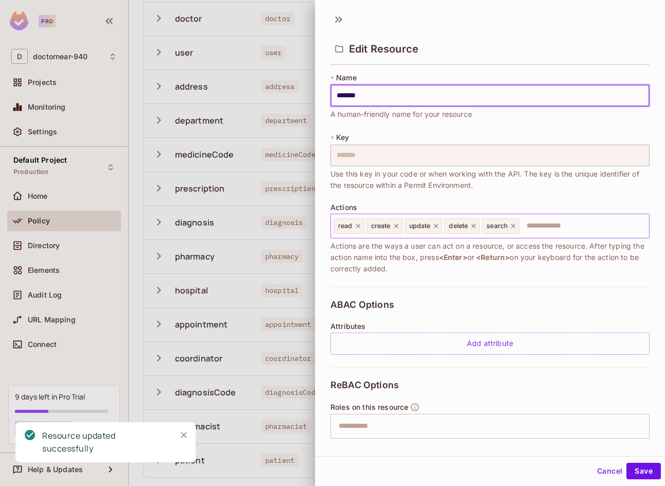
click at [552, 233] on input "text" at bounding box center [583, 226] width 125 height 21
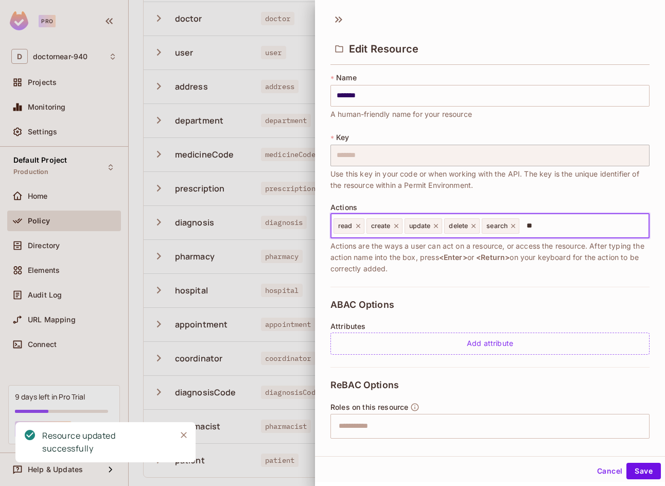
type input "***"
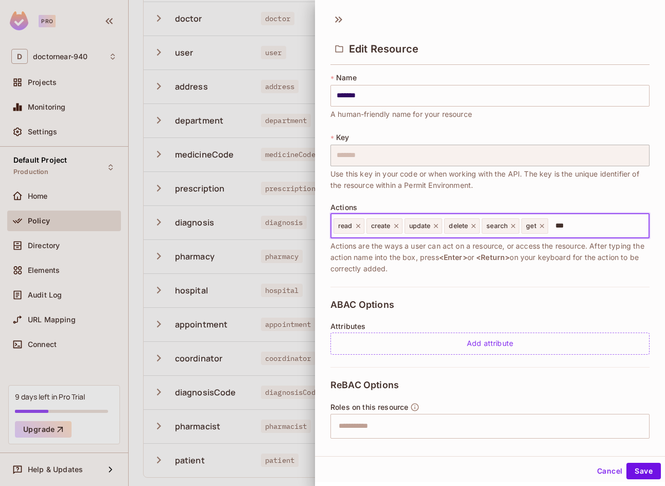
type input "****"
type input "***"
click at [628, 467] on button "Save" at bounding box center [644, 471] width 35 height 16
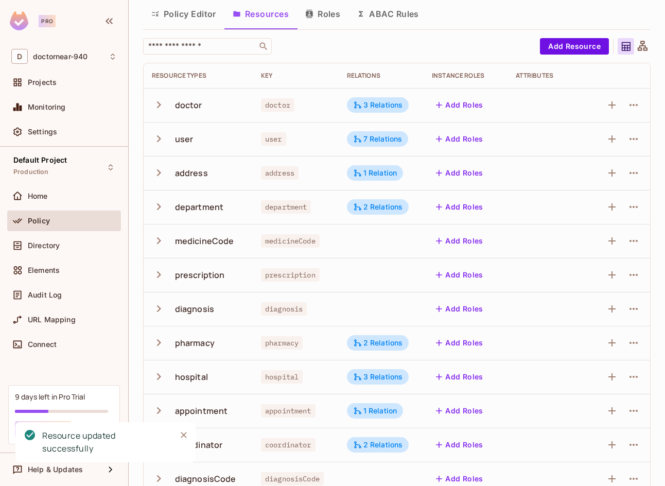
scroll to position [0, 0]
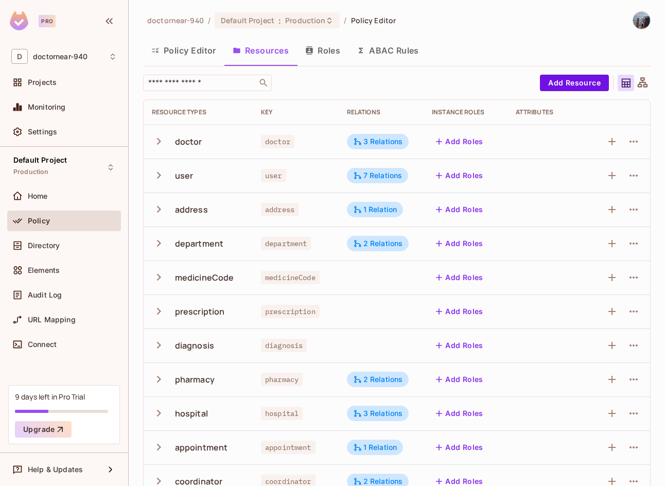
click at [183, 51] on button "Policy Editor" at bounding box center [183, 51] width 81 height 26
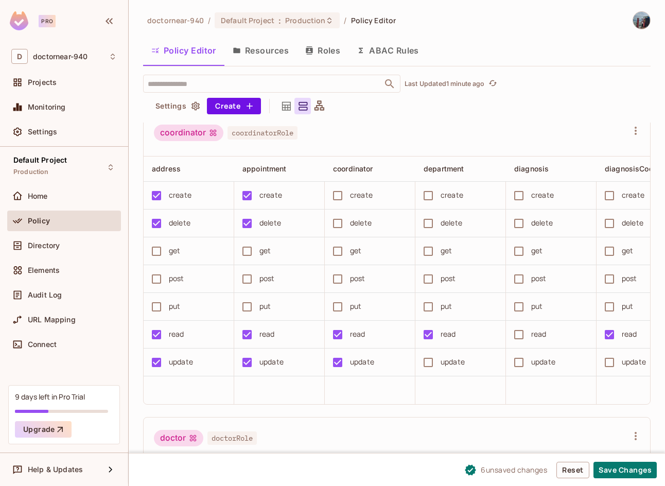
scroll to position [309, 0]
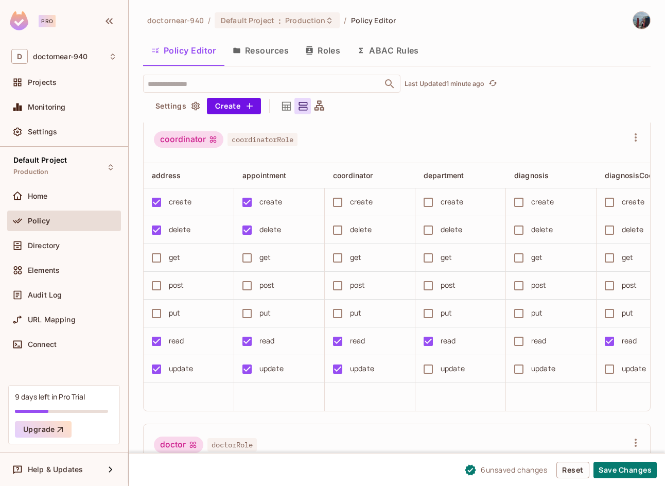
click at [175, 281] on td "post" at bounding box center [189, 286] width 91 height 28
click at [182, 269] on div "get" at bounding box center [186, 258] width 80 height 22
click at [169, 291] on div "post" at bounding box center [176, 285] width 15 height 11
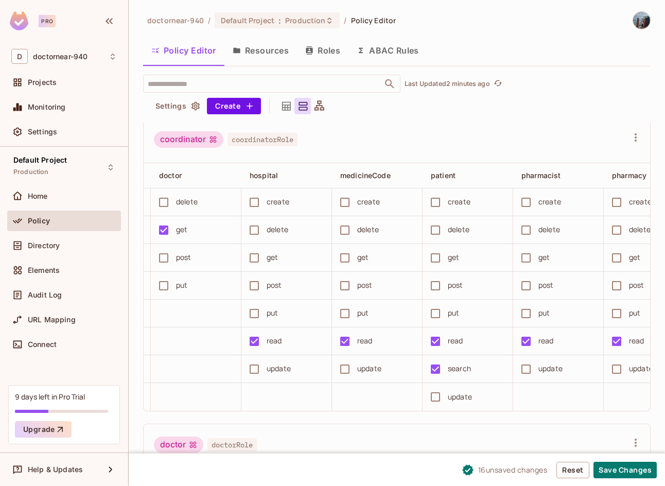
scroll to position [0, 545]
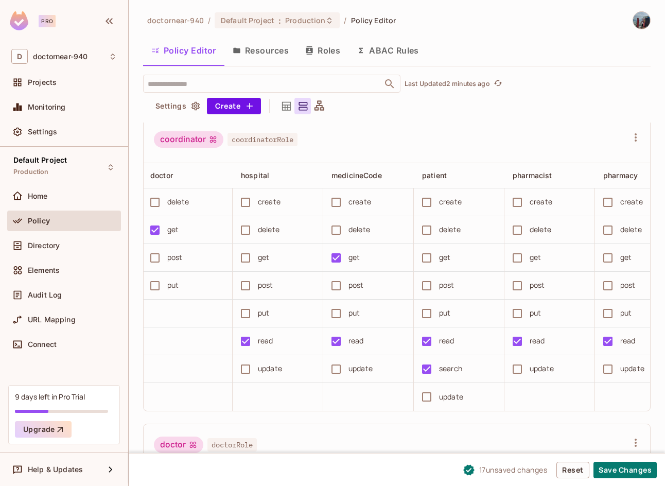
click at [257, 262] on div "get" at bounding box center [275, 258] width 80 height 22
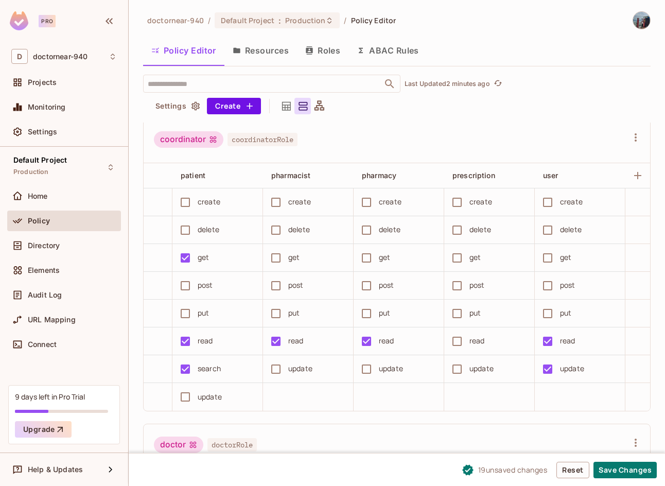
scroll to position [0, 788]
click at [299, 266] on div "get" at bounding box center [304, 258] width 80 height 22
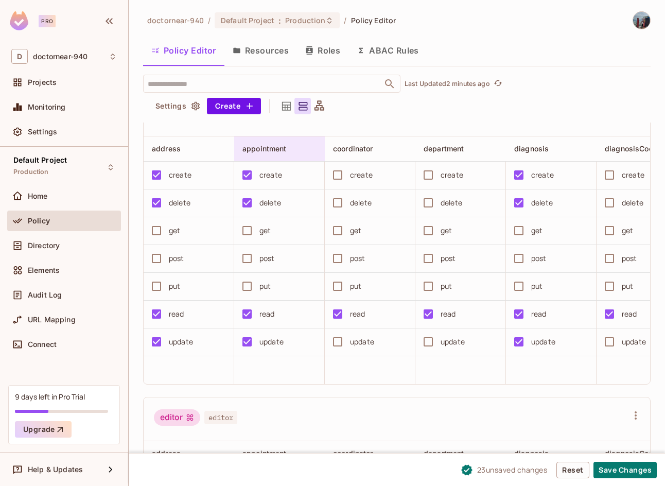
scroll to position [669, 0]
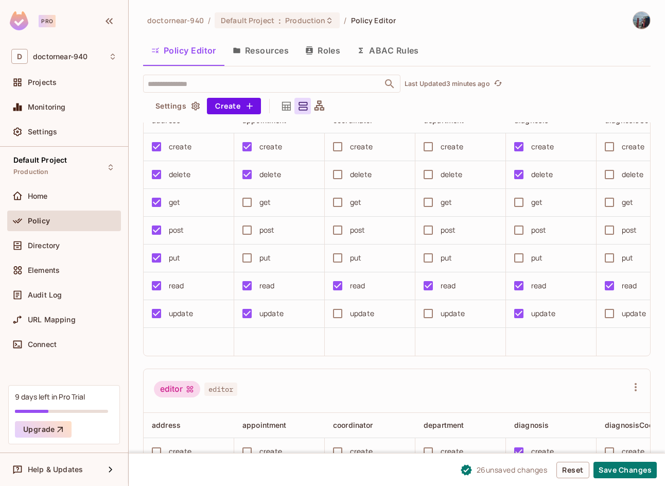
click at [269, 264] on div "put" at bounding box center [265, 257] width 11 height 11
click at [265, 241] on div "post" at bounding box center [276, 230] width 80 height 22
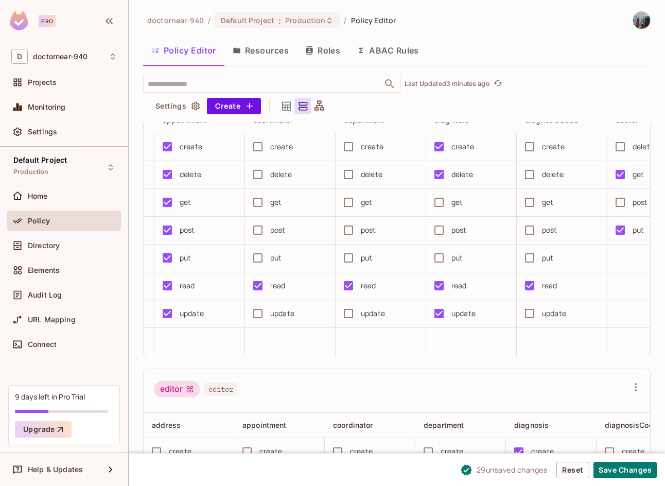
scroll to position [0, 92]
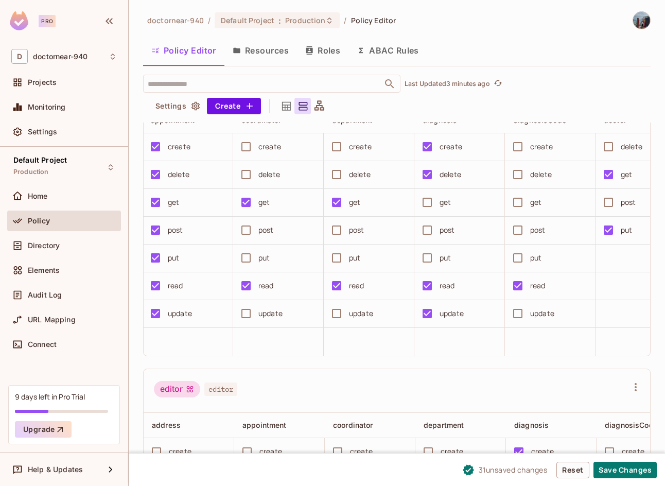
click at [440, 272] on td "put" at bounding box center [460, 259] width 91 height 28
click at [440, 269] on div "put" at bounding box center [457, 258] width 80 height 22
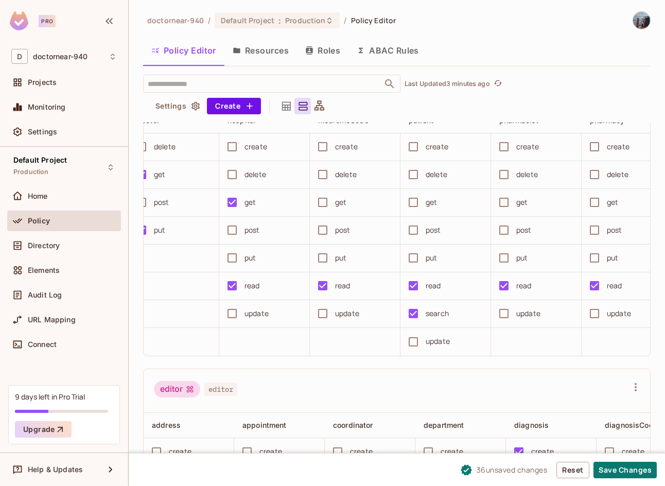
scroll to position [0, 667]
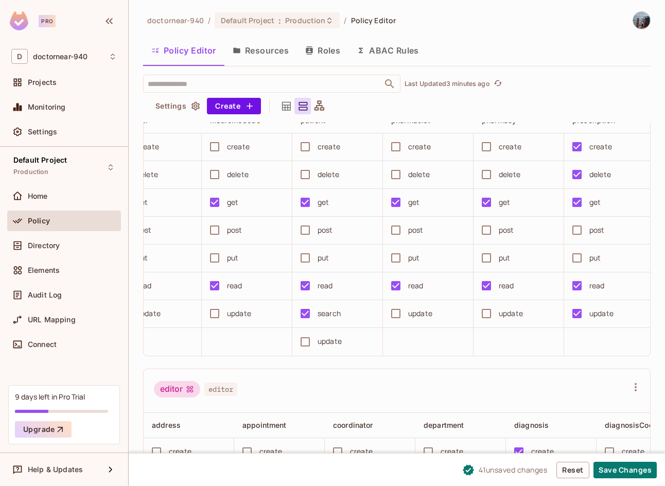
click at [579, 234] on td "post" at bounding box center [609, 231] width 91 height 28
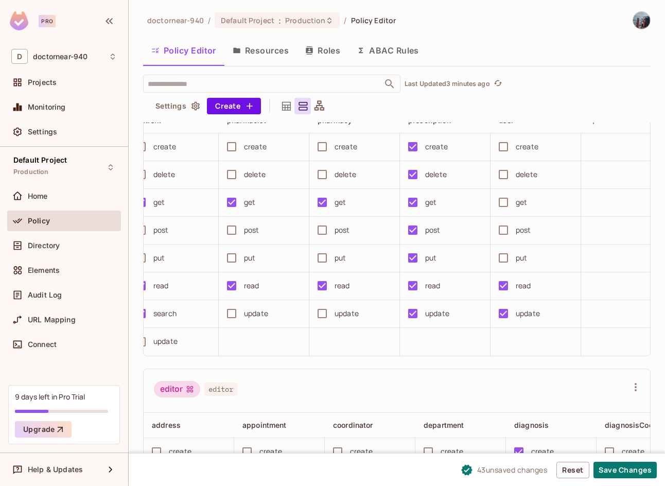
scroll to position [0, 868]
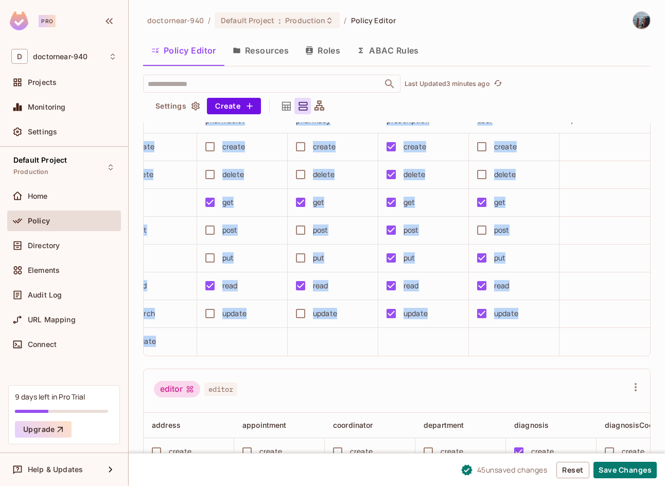
drag, startPoint x: 542, startPoint y: 379, endPoint x: 354, endPoint y: 370, distance: 188.2
click at [354, 356] on div "doctor doctorRole address appointment coordinator department diagnosis diagnosi…" at bounding box center [397, 209] width 508 height 293
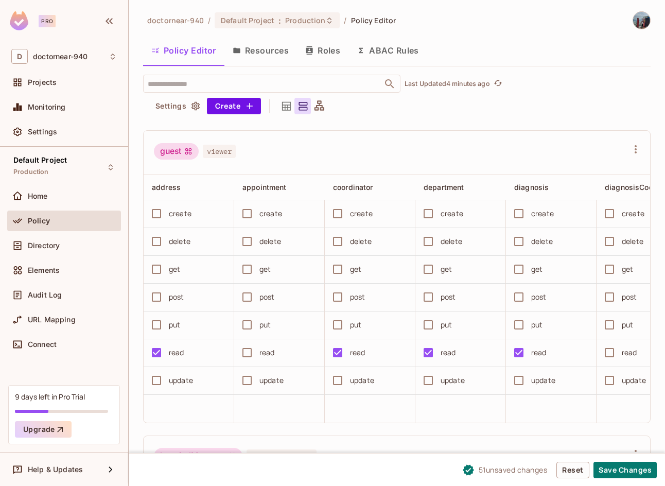
scroll to position [1236, 0]
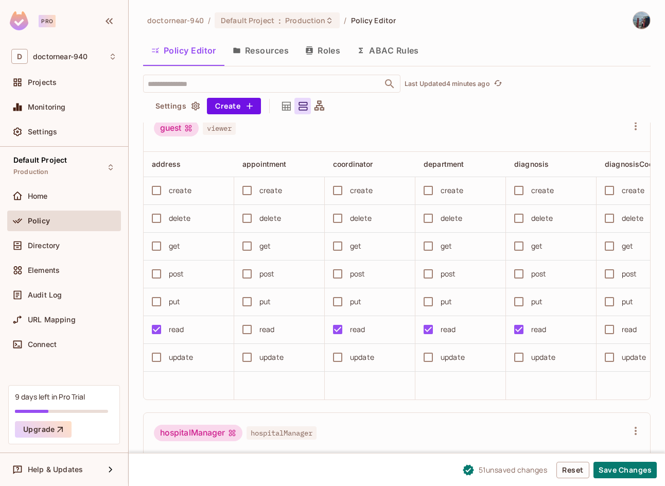
click at [176, 252] on div "get" at bounding box center [174, 245] width 11 height 11
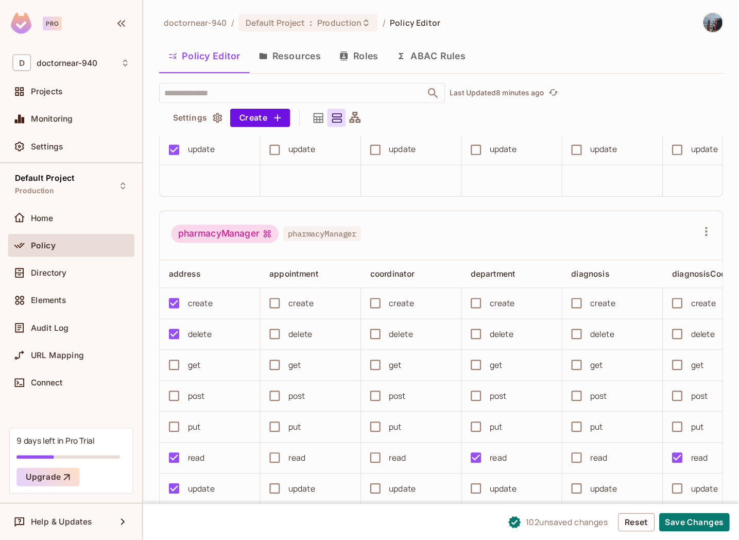
scroll to position [22, 0]
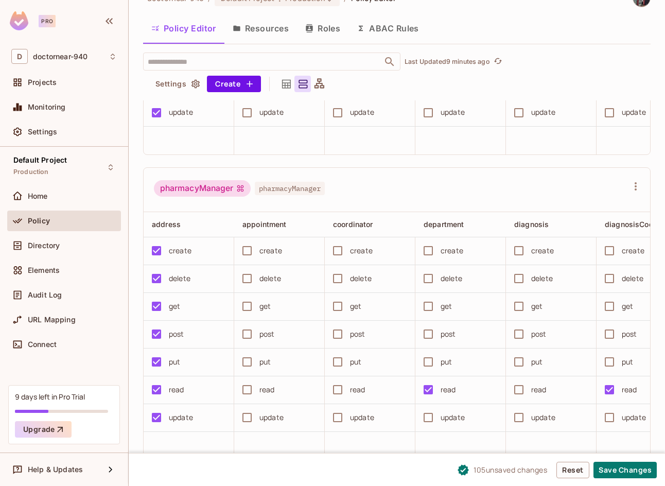
click at [445, 301] on div "get" at bounding box center [446, 306] width 11 height 11
click at [665, 301] on html "Pro D doctornear-940 Projects Monitoring Settings Default Project Production Ho…" at bounding box center [332, 243] width 665 height 486
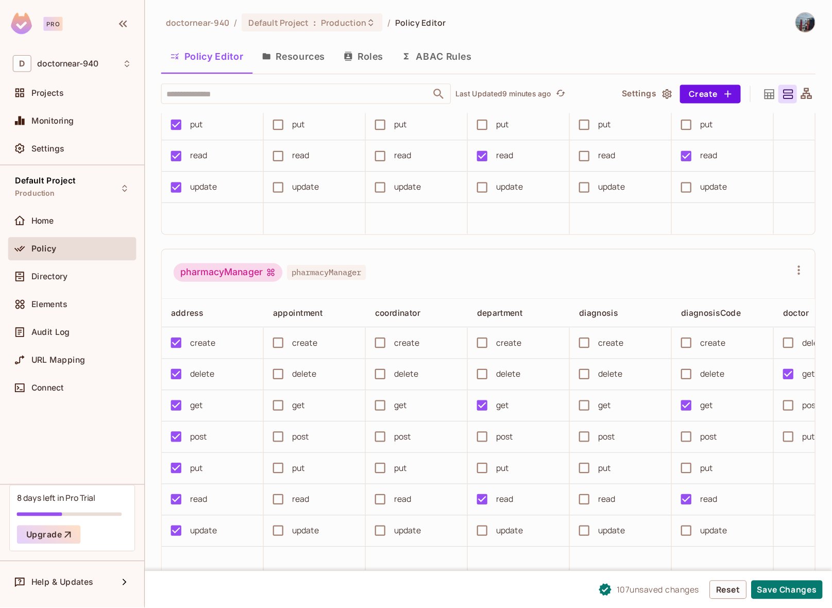
scroll to position [0, 706]
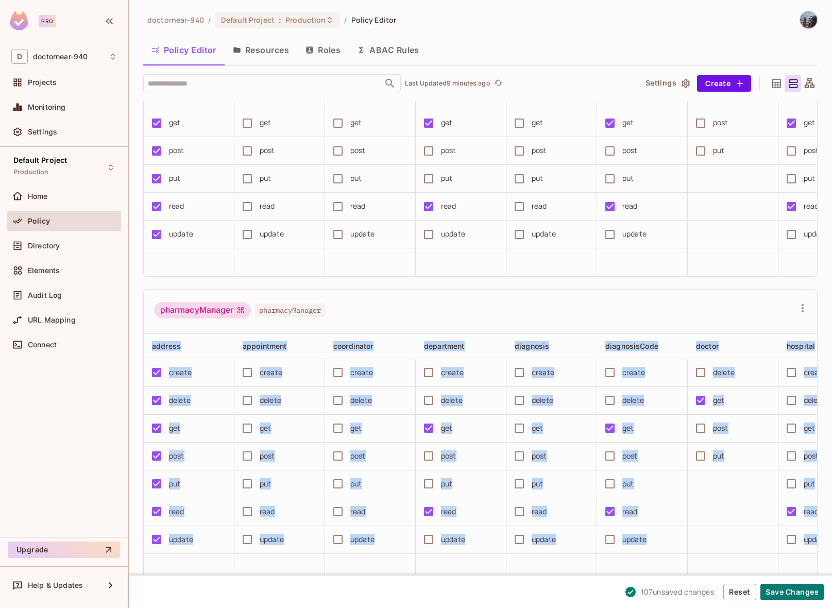
drag, startPoint x: 349, startPoint y: 574, endPoint x: 367, endPoint y: 573, distance: 18.1
click at [367, 486] on div "Pro D doctornear-940 Projects Monitoring Settings Default Project Production Ho…" at bounding box center [416, 304] width 832 height 608
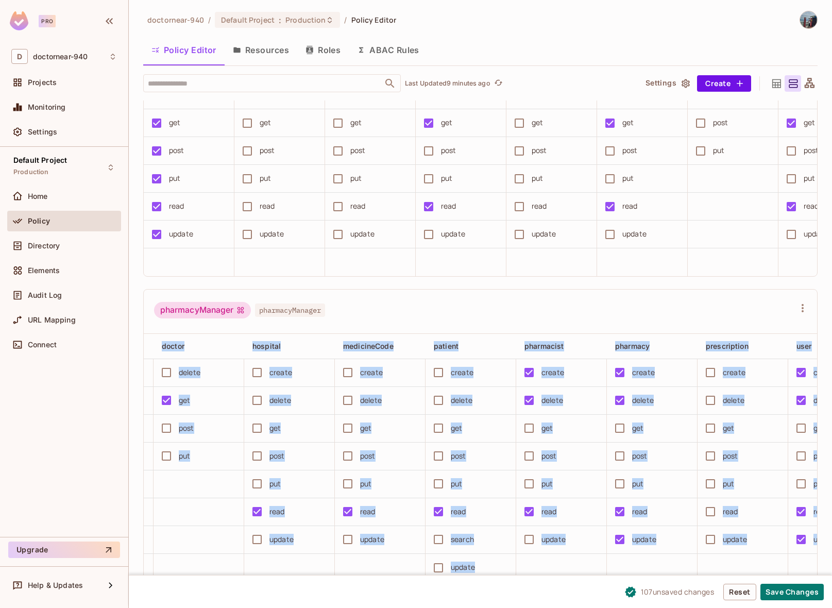
scroll to position [0, 532]
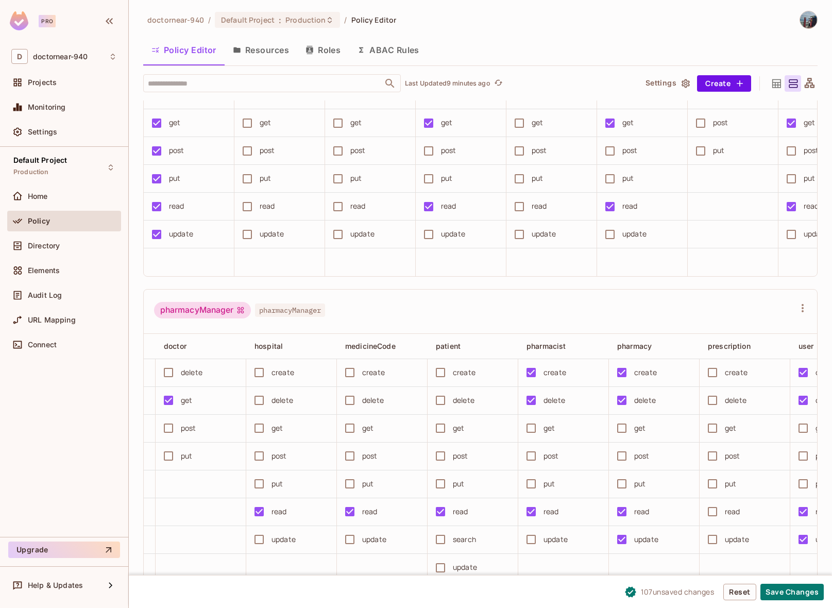
click at [466, 307] on div "pharmacyManager pharmacyManager" at bounding box center [474, 312] width 640 height 20
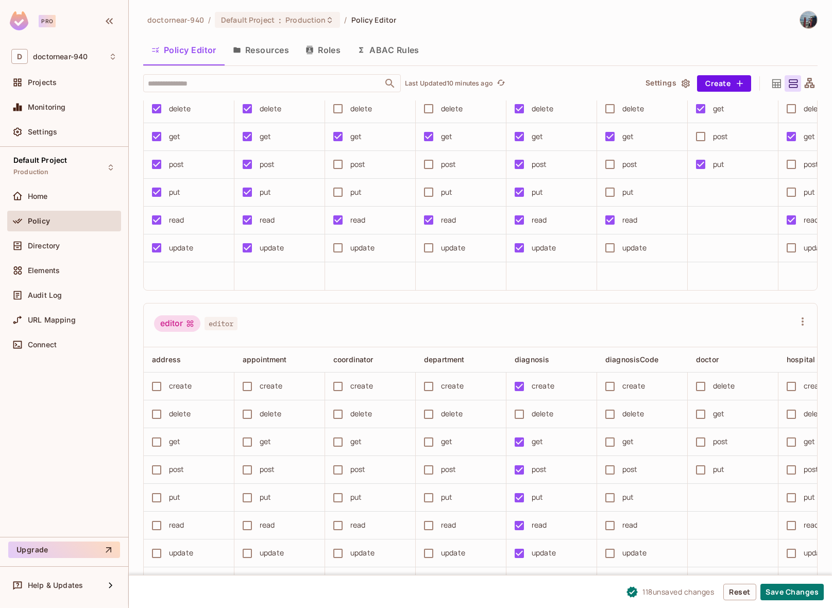
scroll to position [0, 0]
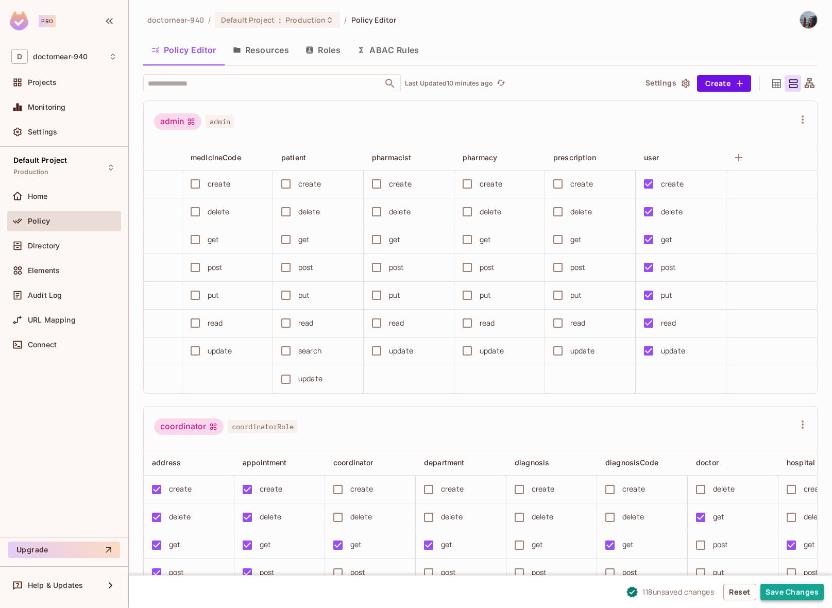
click at [770, 486] on button "Save Changes" at bounding box center [791, 591] width 63 height 16
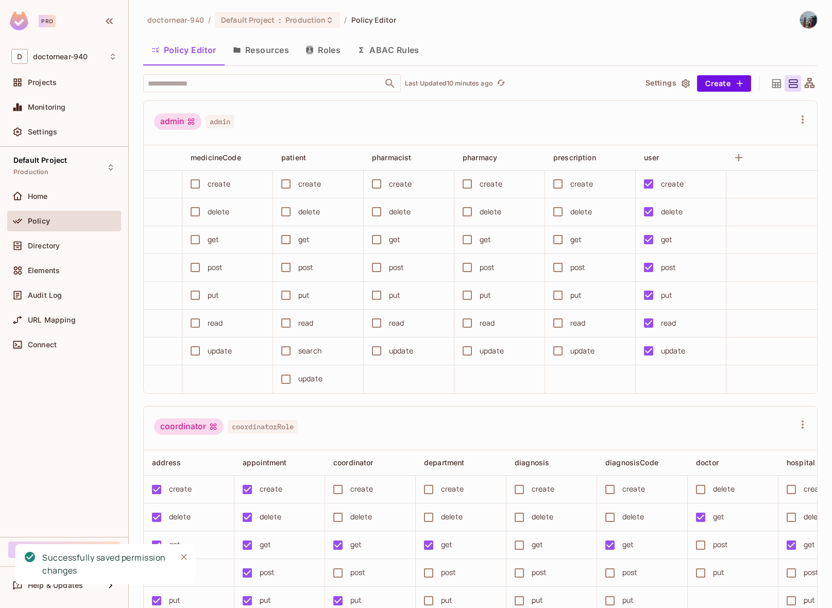
click at [320, 42] on button "Roles" at bounding box center [322, 50] width 51 height 26
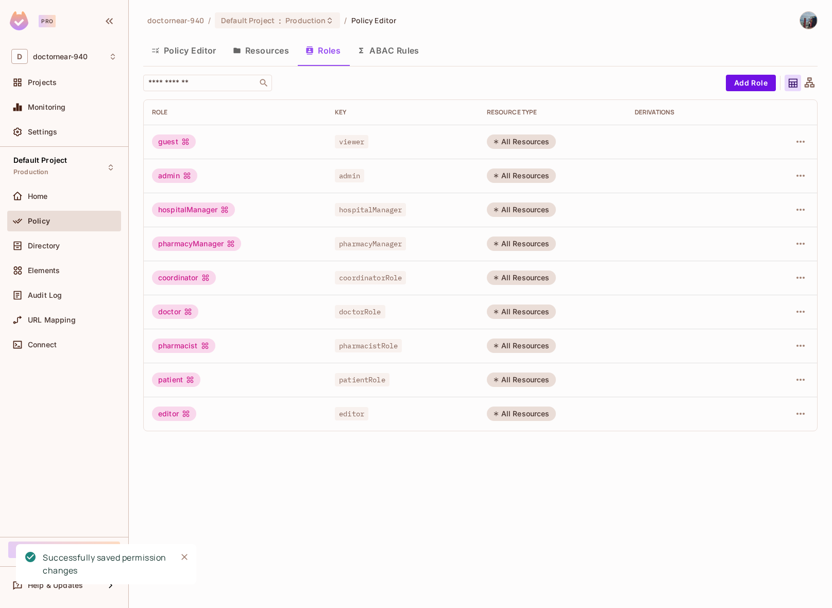
click at [255, 52] on button "Resources" at bounding box center [261, 51] width 73 height 26
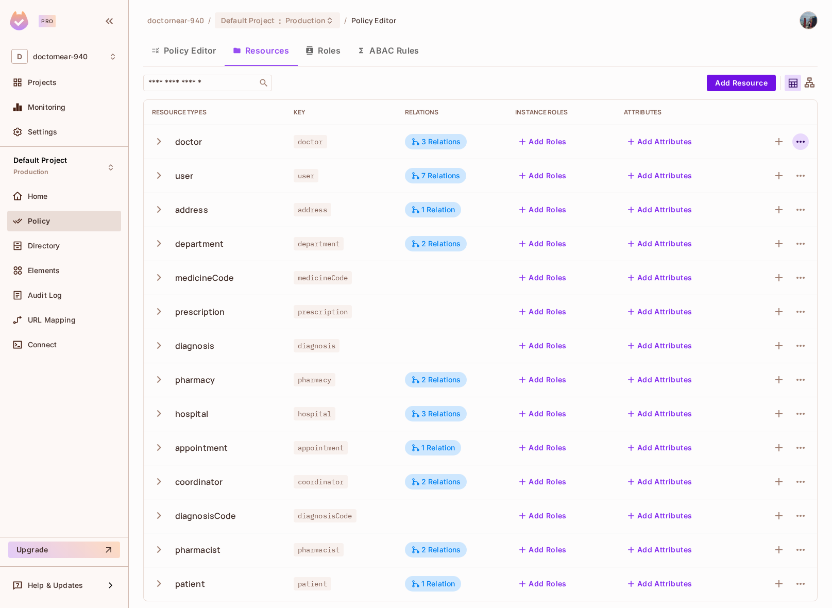
click at [794, 147] on icon "button" at bounding box center [800, 141] width 12 height 12
click at [758, 116] on div at bounding box center [416, 304] width 832 height 608
click at [794, 180] on icon "button" at bounding box center [800, 175] width 12 height 12
click at [745, 207] on li "Edit Resource" at bounding box center [741, 216] width 97 height 23
click at [796, 176] on icon "button" at bounding box center [800, 176] width 8 height 2
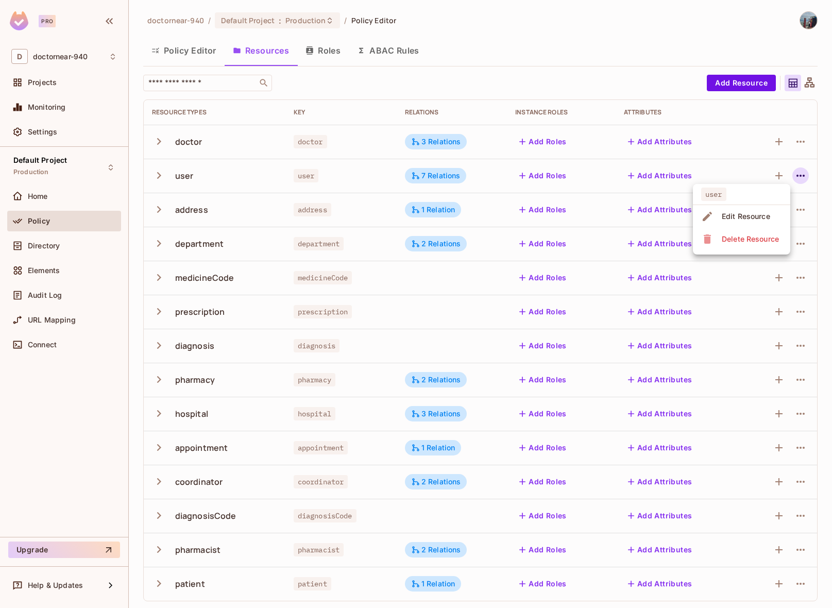
click at [730, 213] on div "Edit Resource" at bounding box center [745, 216] width 48 height 10
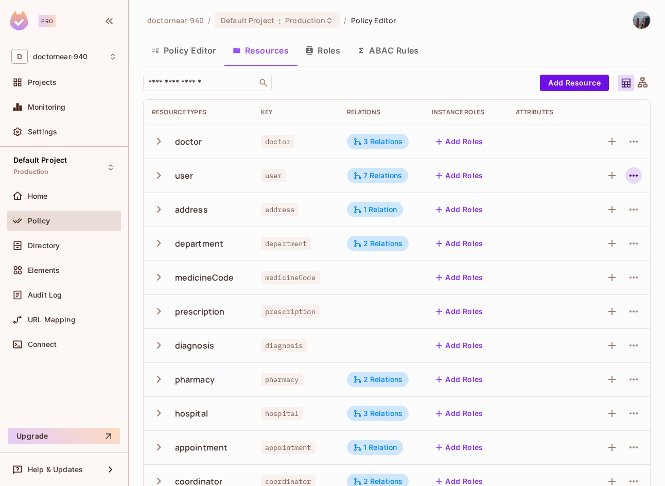
click at [628, 177] on icon "button" at bounding box center [634, 175] width 12 height 12
click at [603, 214] on div "Edit Resource" at bounding box center [581, 216] width 48 height 10
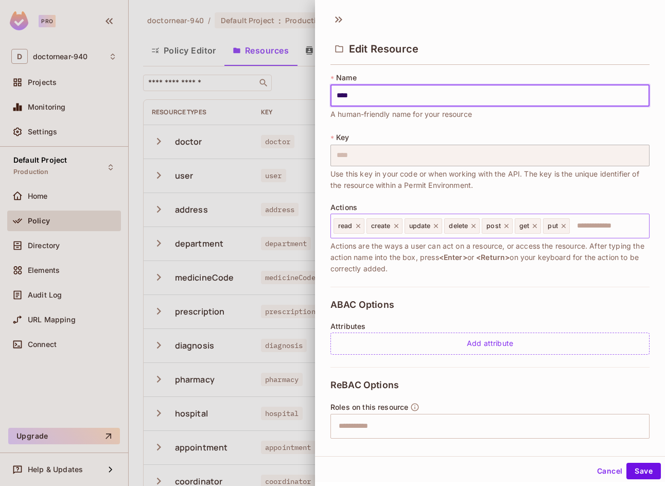
click at [355, 226] on icon at bounding box center [358, 225] width 7 height 7
click at [362, 228] on icon at bounding box center [363, 225] width 7 height 7
click at [367, 228] on icon at bounding box center [365, 225] width 7 height 7
click at [641, 475] on button "Save" at bounding box center [644, 471] width 35 height 16
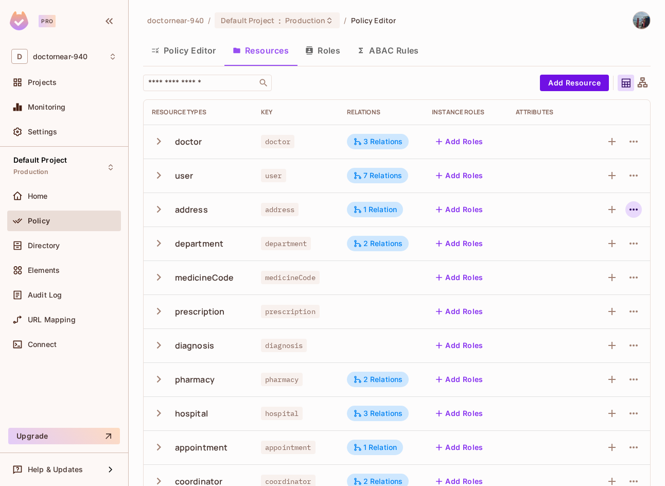
click at [628, 205] on icon "button" at bounding box center [634, 209] width 12 height 12
click at [585, 254] on div "Edit Resource" at bounding box center [581, 250] width 48 height 10
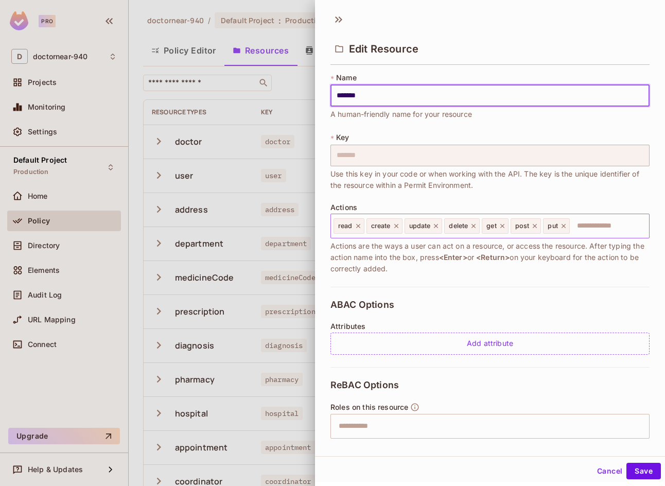
click at [355, 225] on icon at bounding box center [358, 225] width 7 height 7
click at [364, 227] on icon at bounding box center [363, 225] width 7 height 7
click at [364, 227] on icon at bounding box center [365, 225] width 7 height 7
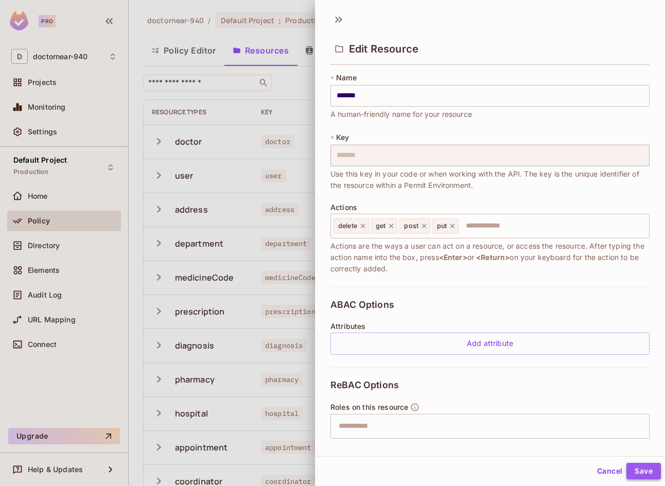
click at [629, 463] on button "Save" at bounding box center [644, 471] width 35 height 16
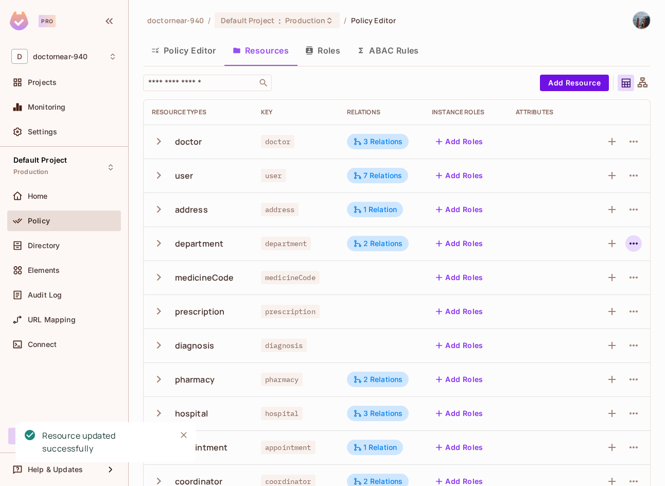
click at [628, 237] on icon "button" at bounding box center [634, 243] width 12 height 12
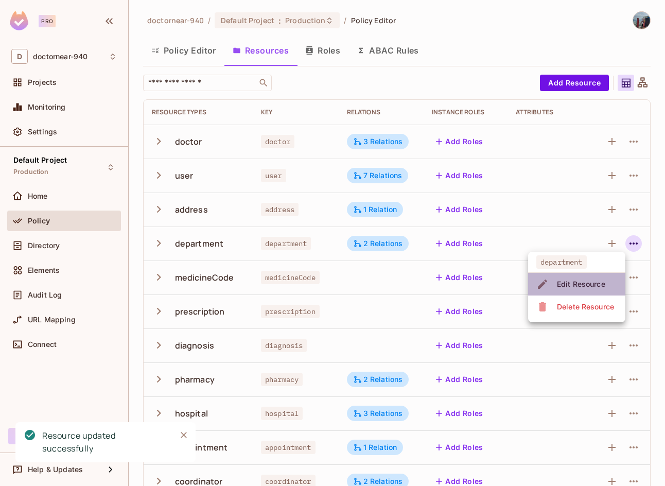
click at [578, 286] on div "Edit Resource" at bounding box center [581, 284] width 48 height 10
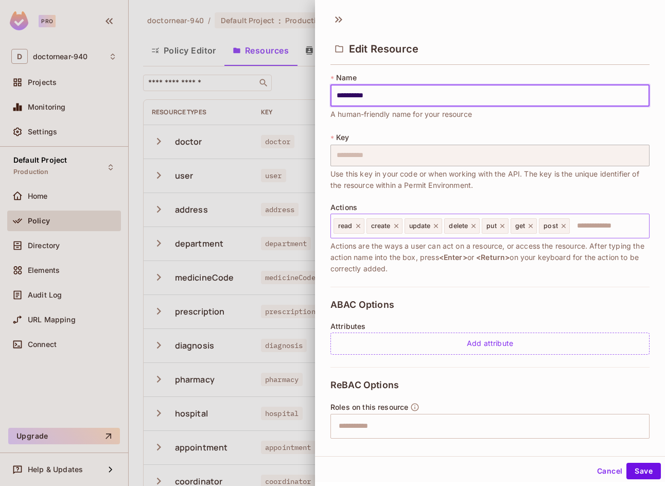
click at [357, 226] on icon at bounding box center [358, 225] width 7 height 7
click at [362, 227] on icon at bounding box center [363, 225] width 7 height 7
click at [364, 227] on icon at bounding box center [365, 225] width 7 height 7
click at [644, 472] on button "Save" at bounding box center [644, 471] width 35 height 16
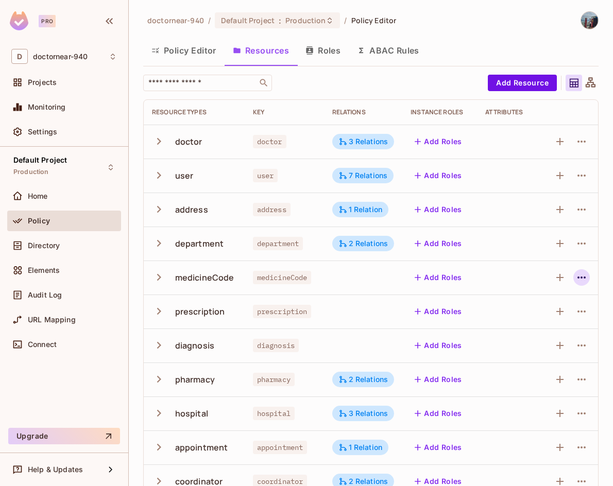
click at [575, 280] on icon "button" at bounding box center [581, 277] width 12 height 12
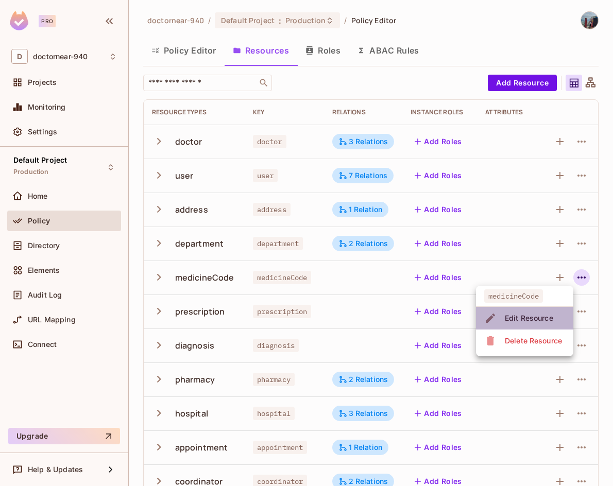
click at [539, 314] on div "Edit Resource" at bounding box center [529, 318] width 48 height 10
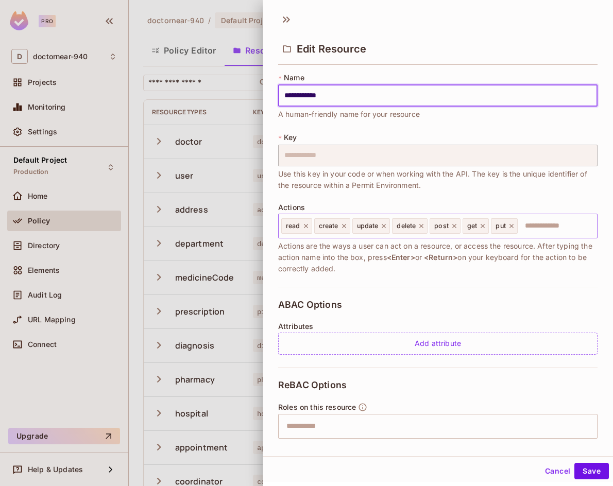
click at [305, 227] on icon at bounding box center [306, 226] width 4 height 4
click at [312, 227] on icon at bounding box center [311, 226] width 4 height 4
click at [312, 227] on icon at bounding box center [313, 226] width 4 height 4
click at [582, 471] on button "Save" at bounding box center [591, 471] width 35 height 16
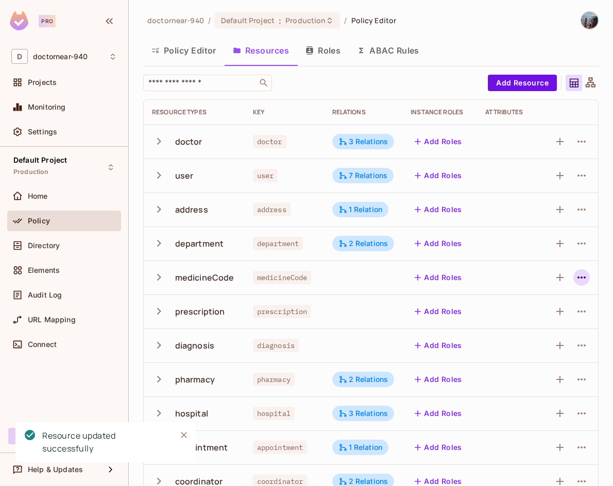
click at [573, 278] on button "button" at bounding box center [581, 277] width 16 height 16
click at [536, 308] on li "Edit Resource" at bounding box center [524, 318] width 97 height 23
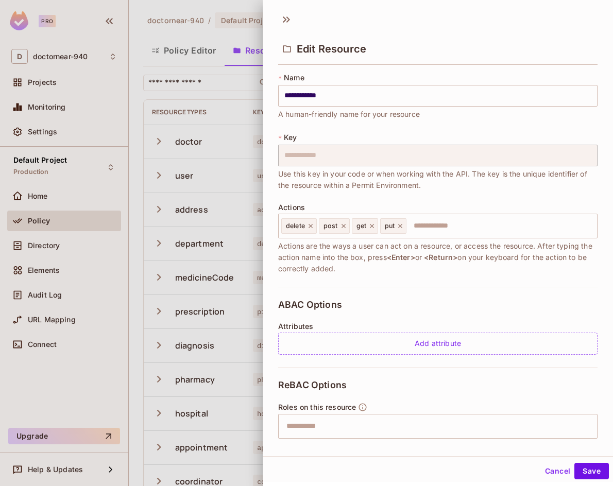
click at [150, 302] on div at bounding box center [306, 243] width 613 height 486
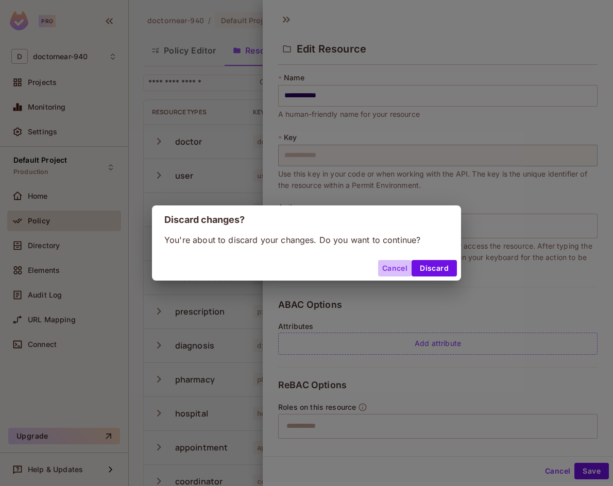
click at [397, 273] on button "Cancel" at bounding box center [394, 268] width 33 height 16
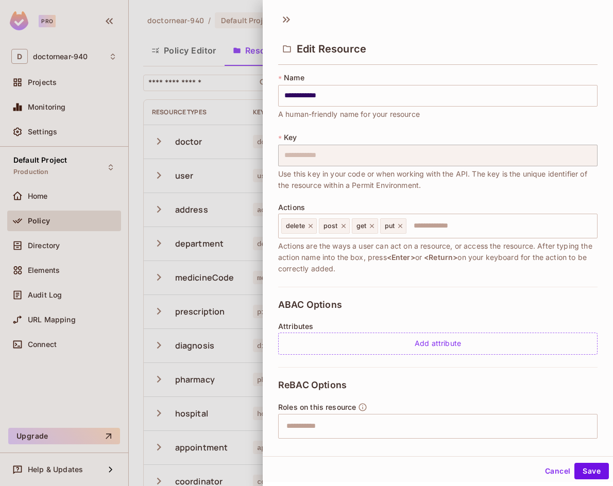
click at [552, 469] on button "Cancel" at bounding box center [557, 471] width 33 height 16
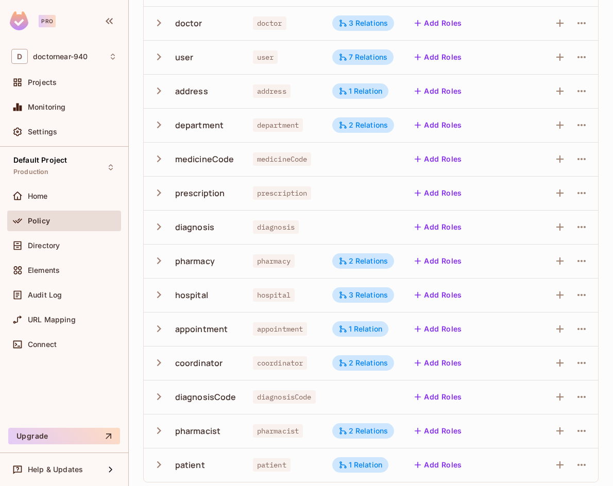
scroll to position [123, 0]
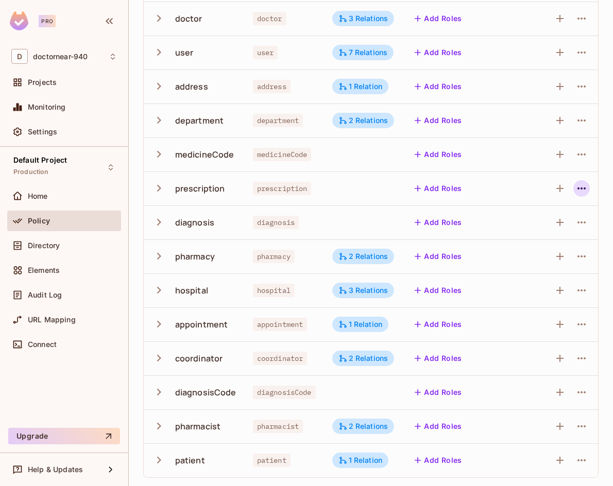
click at [575, 183] on icon "button" at bounding box center [581, 188] width 12 height 12
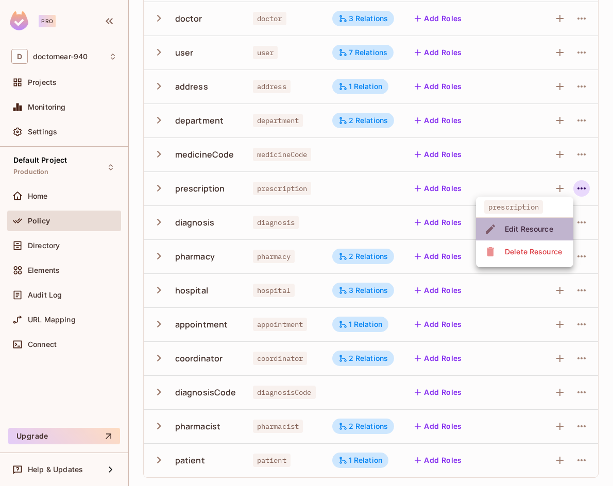
click at [531, 228] on div "Edit Resource" at bounding box center [529, 229] width 48 height 10
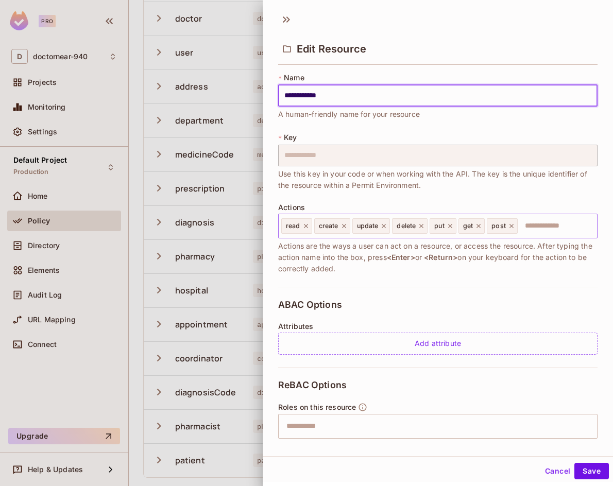
click at [304, 226] on icon at bounding box center [305, 225] width 7 height 7
click at [313, 226] on icon at bounding box center [310, 225] width 7 height 7
click at [313, 226] on icon at bounding box center [313, 226] width 4 height 4
click at [594, 475] on button "Save" at bounding box center [591, 471] width 35 height 16
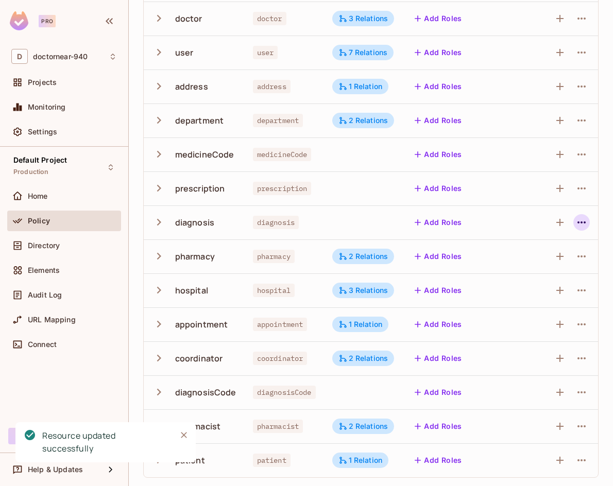
click at [577, 223] on icon "button" at bounding box center [581, 222] width 8 height 2
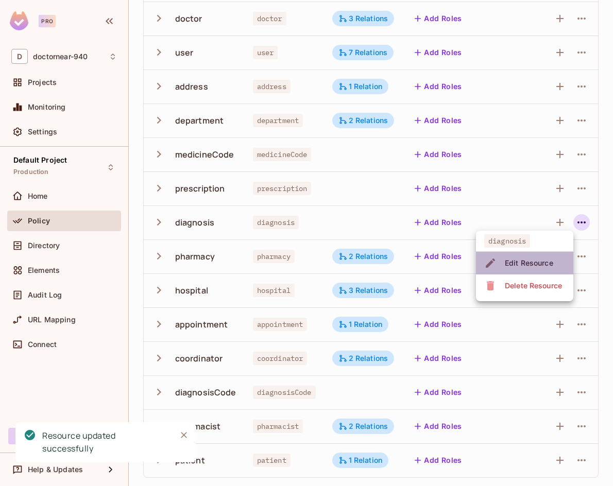
click at [525, 262] on div "Edit Resource" at bounding box center [529, 263] width 48 height 10
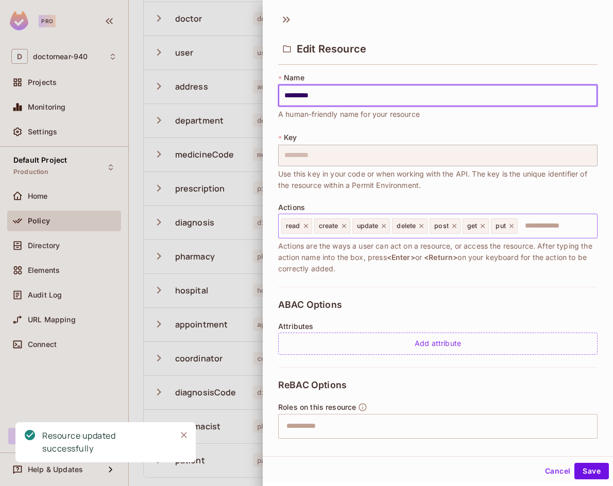
click at [305, 228] on icon at bounding box center [305, 225] width 7 height 7
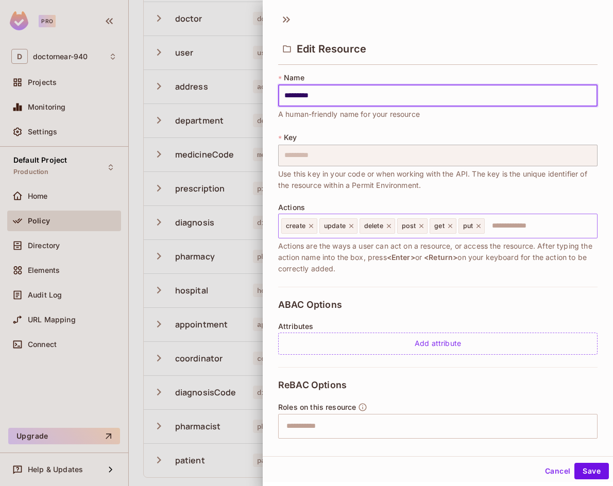
click at [308, 228] on icon at bounding box center [310, 225] width 7 height 7
click at [313, 228] on icon at bounding box center [313, 225] width 7 height 7
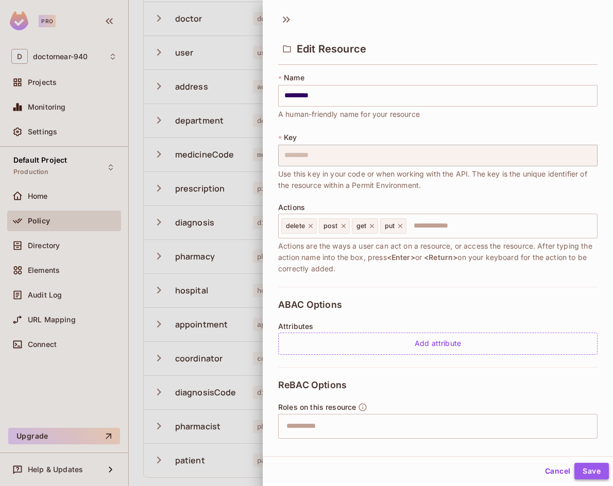
click at [584, 472] on button "Save" at bounding box center [591, 471] width 35 height 16
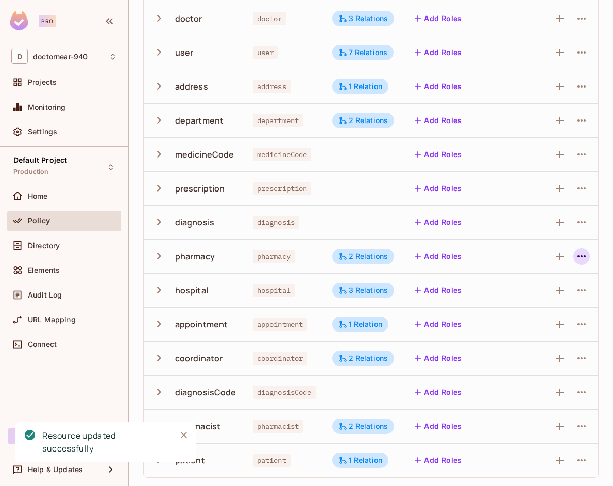
click at [578, 253] on icon "button" at bounding box center [581, 256] width 12 height 12
click at [537, 291] on span "Edit Resource" at bounding box center [529, 297] width 55 height 16
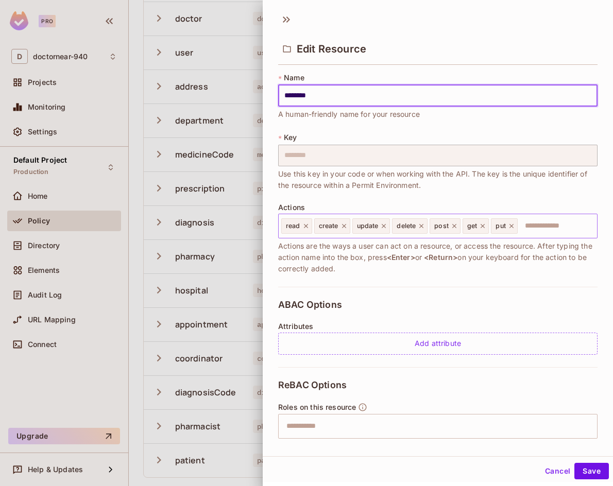
click at [304, 225] on icon at bounding box center [306, 226] width 4 height 4
click at [312, 228] on icon at bounding box center [310, 225] width 7 height 7
click at [312, 228] on icon at bounding box center [313, 225] width 7 height 7
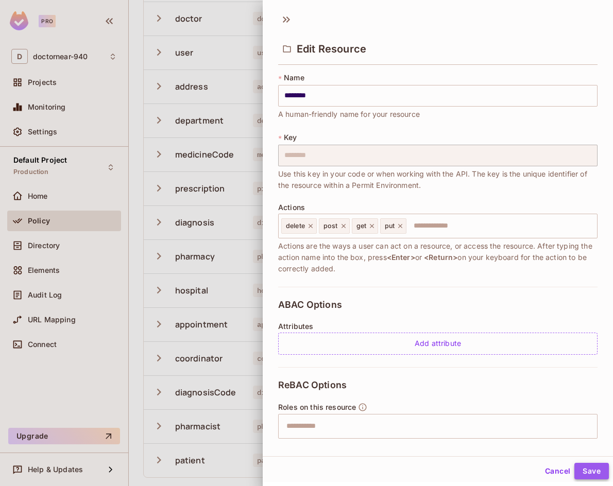
click at [594, 468] on button "Save" at bounding box center [591, 471] width 35 height 16
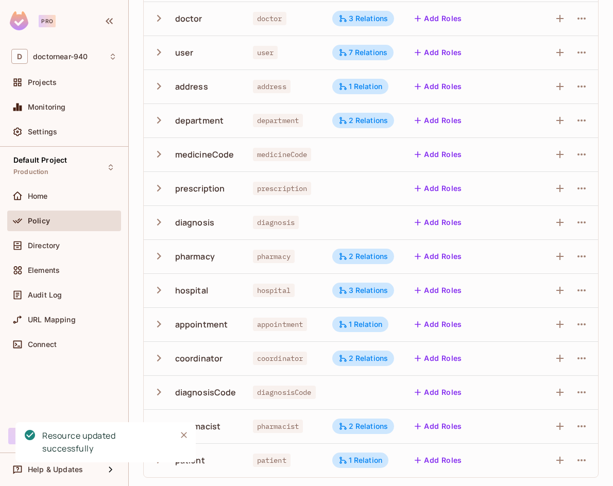
click at [577, 285] on icon "button" at bounding box center [581, 290] width 12 height 12
click at [520, 329] on div "Edit Resource" at bounding box center [529, 331] width 48 height 10
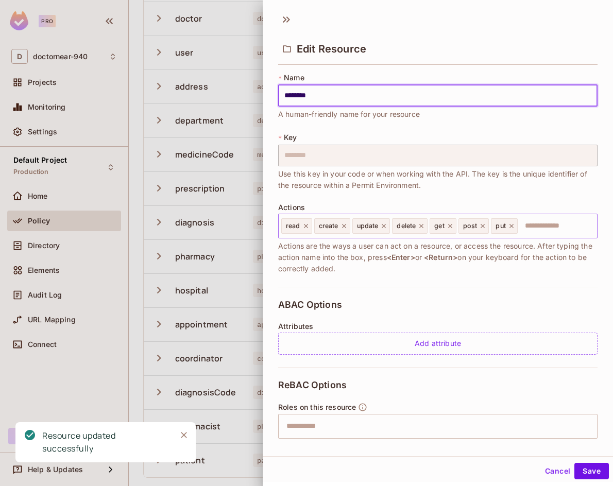
click at [304, 227] on icon at bounding box center [305, 225] width 7 height 7
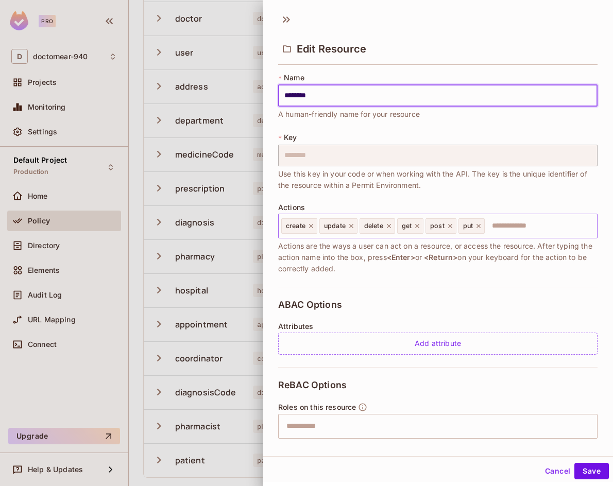
click at [310, 228] on icon at bounding box center [311, 226] width 4 height 4
click at [310, 228] on icon at bounding box center [313, 225] width 7 height 7
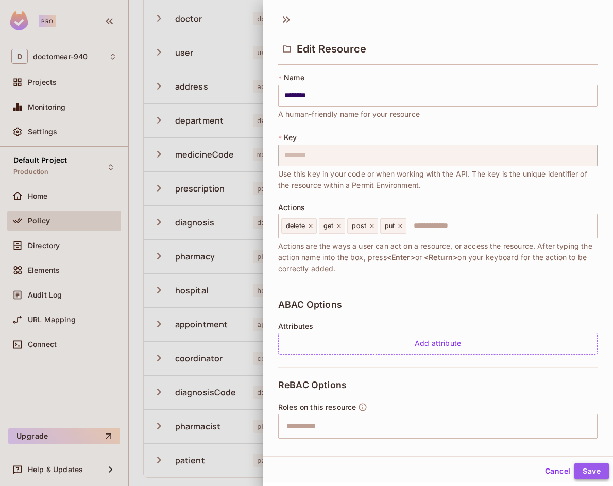
click at [579, 474] on button "Save" at bounding box center [591, 471] width 35 height 16
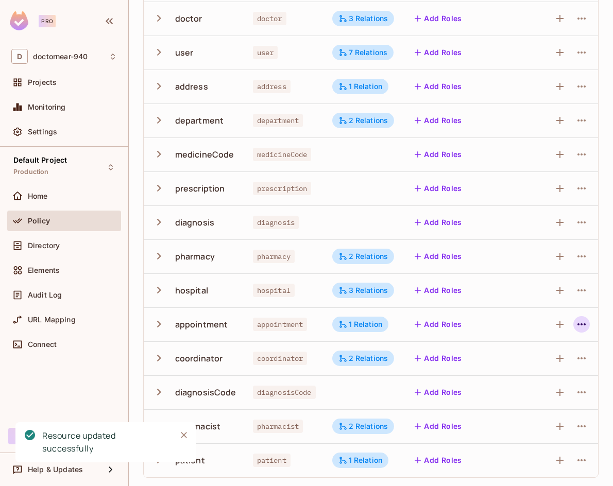
click at [575, 329] on icon "button" at bounding box center [581, 324] width 12 height 12
click at [524, 360] on div "Edit Resource" at bounding box center [529, 365] width 48 height 10
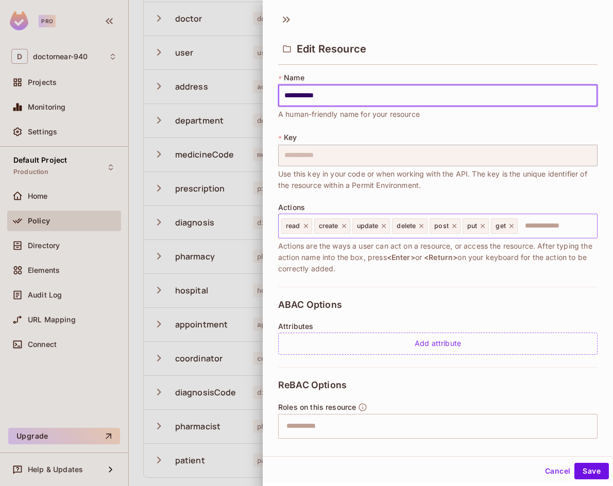
click at [307, 228] on icon at bounding box center [306, 226] width 4 height 4
click at [312, 228] on icon at bounding box center [310, 225] width 7 height 7
click at [312, 229] on icon at bounding box center [313, 225] width 7 height 7
click at [580, 471] on button "Save" at bounding box center [591, 471] width 35 height 16
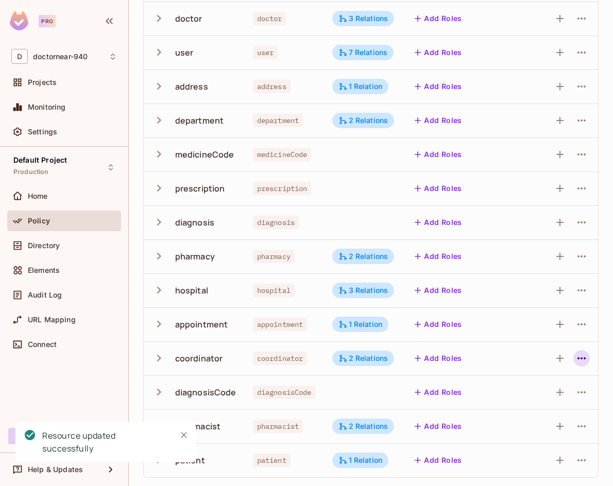
click at [575, 361] on icon "button" at bounding box center [581, 358] width 12 height 12
click at [537, 396] on div "Edit Resource" at bounding box center [529, 399] width 48 height 10
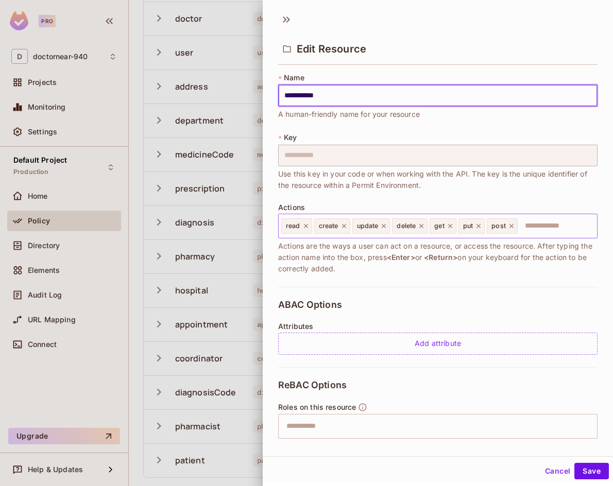
click at [305, 228] on icon at bounding box center [305, 225] width 7 height 7
click at [311, 228] on icon at bounding box center [310, 225] width 7 height 7
click at [311, 228] on icon at bounding box center [313, 225] width 7 height 7
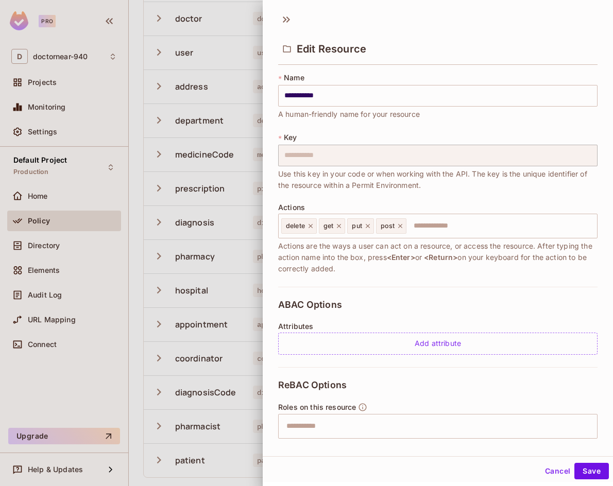
click at [590, 462] on div "Cancel Save" at bounding box center [438, 471] width 350 height 25
click at [588, 468] on button "Save" at bounding box center [591, 471] width 35 height 16
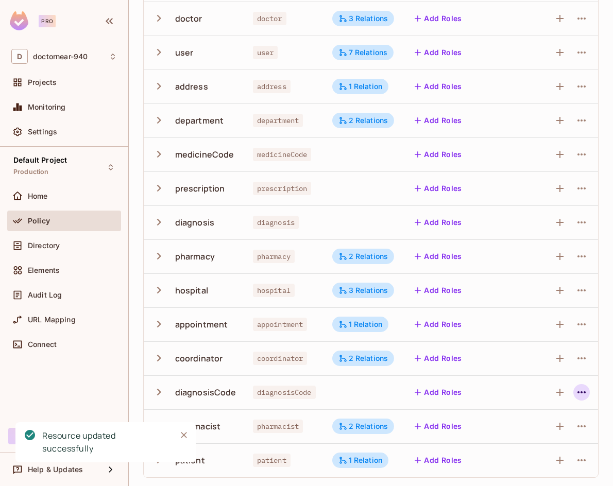
click at [575, 395] on icon "button" at bounding box center [581, 392] width 12 height 12
click at [509, 435] on div "Edit Resource" at bounding box center [529, 433] width 48 height 10
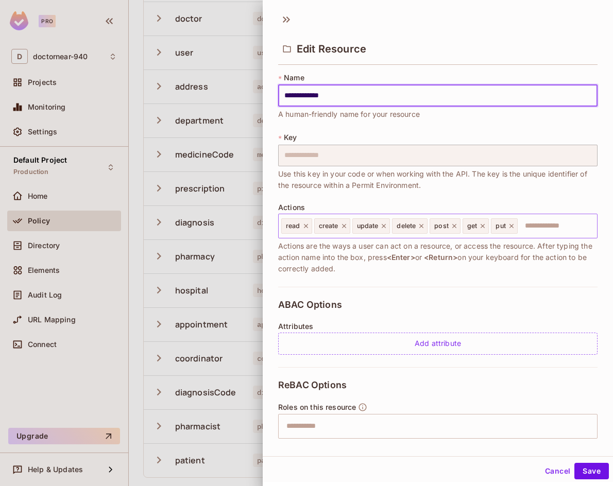
click at [306, 226] on icon at bounding box center [305, 225] width 7 height 7
click at [309, 226] on icon at bounding box center [310, 225] width 7 height 7
click at [312, 227] on icon at bounding box center [313, 225] width 7 height 7
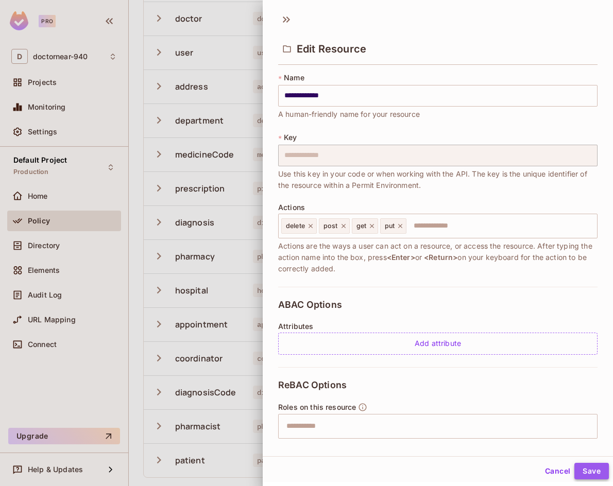
click at [591, 472] on button "Save" at bounding box center [591, 471] width 35 height 16
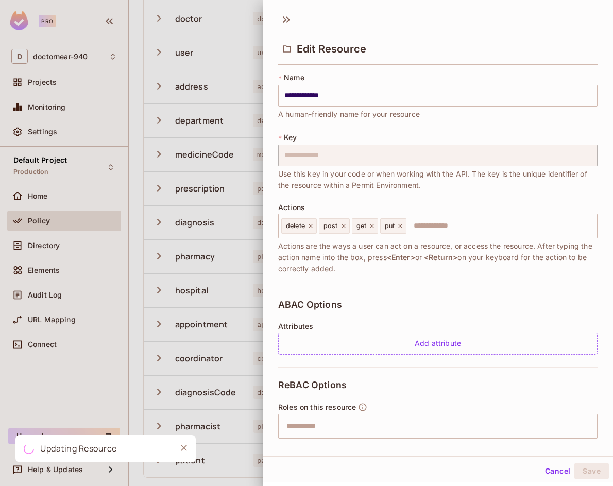
click at [176, 377] on div at bounding box center [306, 243] width 613 height 486
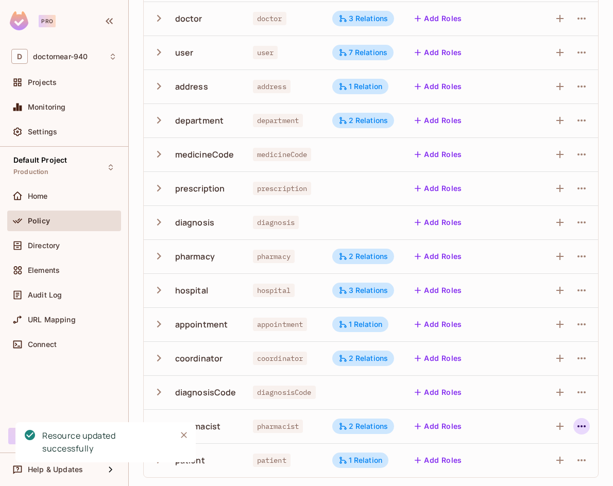
click at [575, 426] on icon "button" at bounding box center [581, 426] width 12 height 12
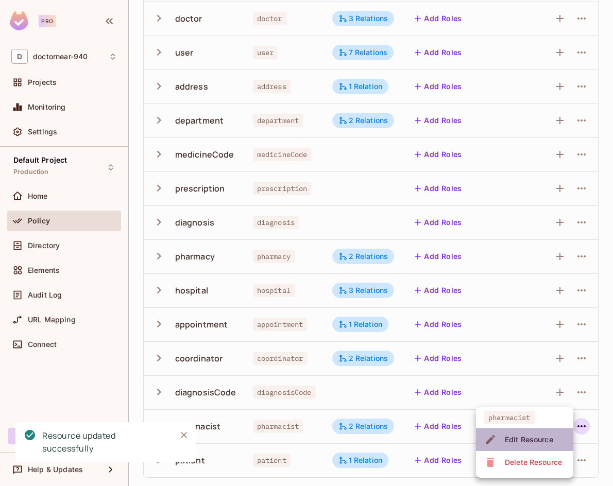
click at [530, 435] on div "Edit Resource" at bounding box center [529, 440] width 48 height 10
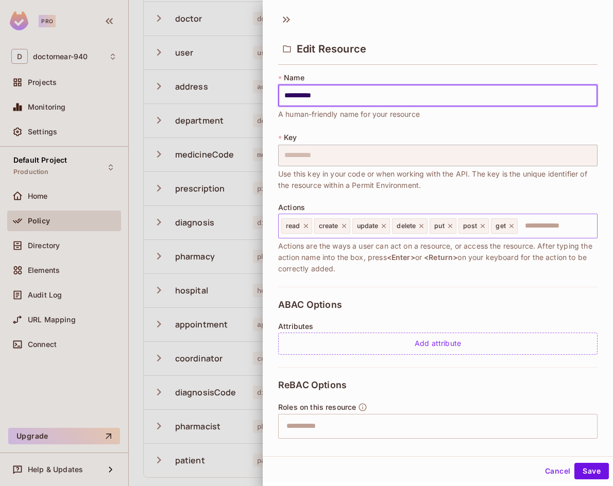
click at [307, 225] on icon at bounding box center [306, 226] width 4 height 4
click at [310, 227] on icon at bounding box center [310, 225] width 7 height 7
click at [311, 227] on icon at bounding box center [313, 225] width 7 height 7
click at [575, 471] on button "Save" at bounding box center [591, 471] width 35 height 16
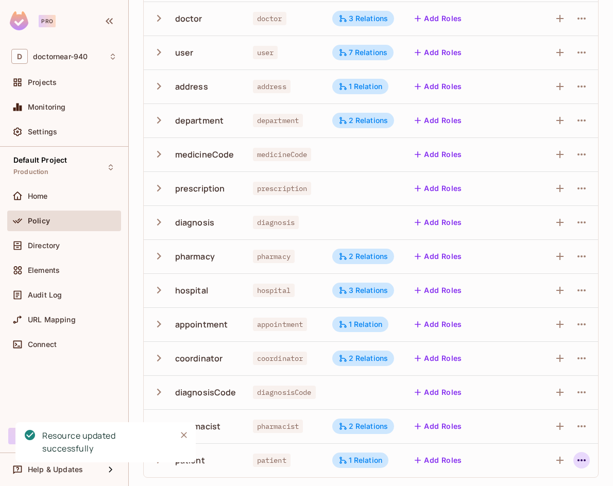
click at [575, 462] on icon "button" at bounding box center [581, 460] width 12 height 12
click at [544, 440] on div "Edit Resource" at bounding box center [529, 440] width 48 height 10
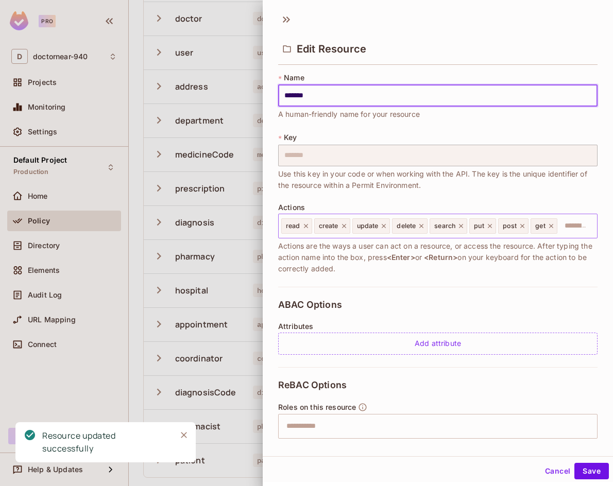
click at [306, 225] on icon at bounding box center [305, 225] width 7 height 7
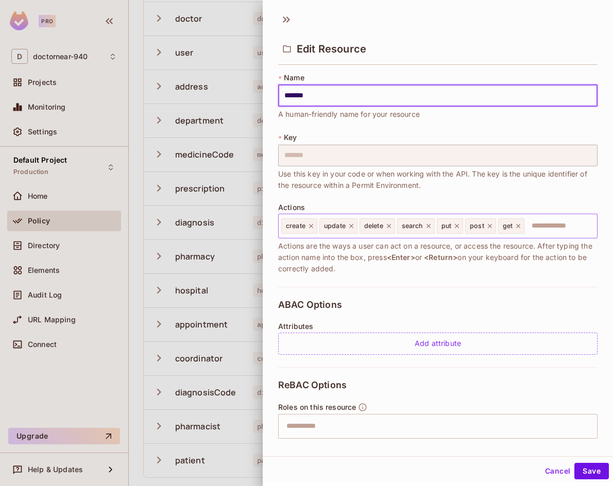
click at [311, 226] on icon at bounding box center [311, 226] width 4 height 4
click at [311, 226] on icon at bounding box center [313, 225] width 7 height 7
click at [349, 227] on icon at bounding box center [350, 225] width 7 height 7
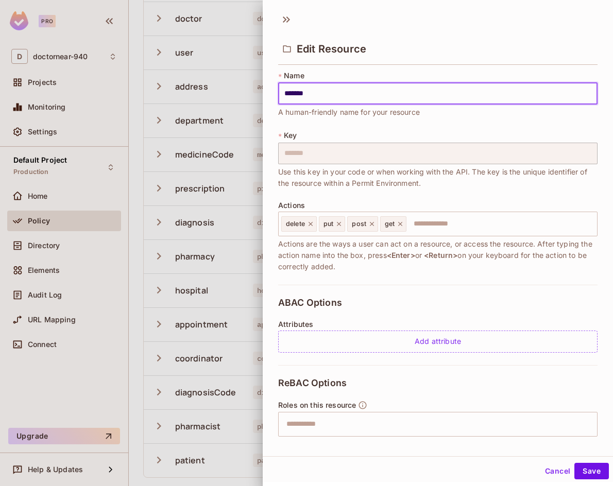
scroll to position [0, 0]
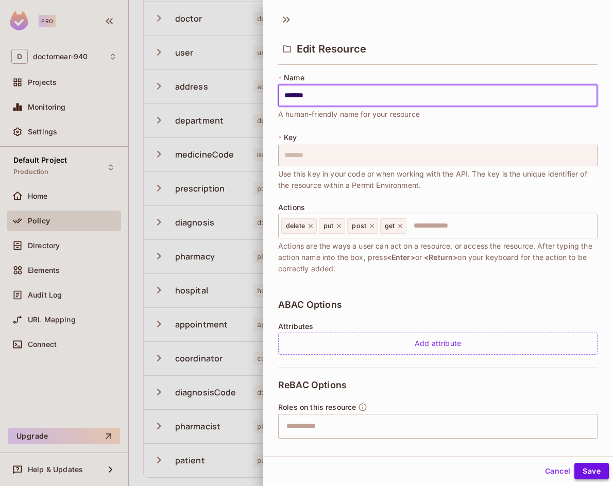
click at [578, 469] on button "Save" at bounding box center [591, 471] width 35 height 16
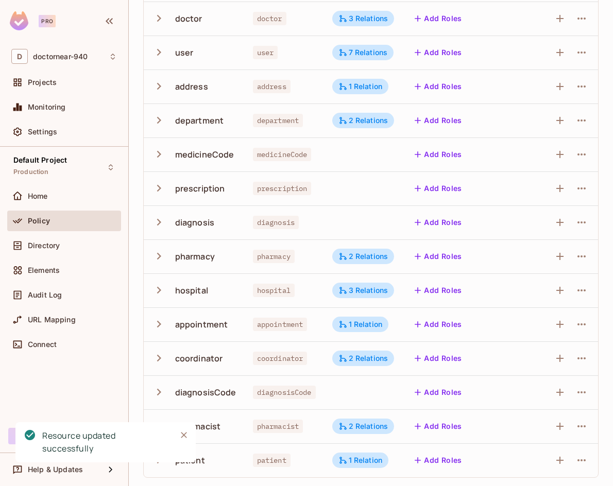
click at [143, 278] on div "doctornear-940 / Default Project : Production / Policy Editor Policy Editor Res…" at bounding box center [371, 243] width 484 height 486
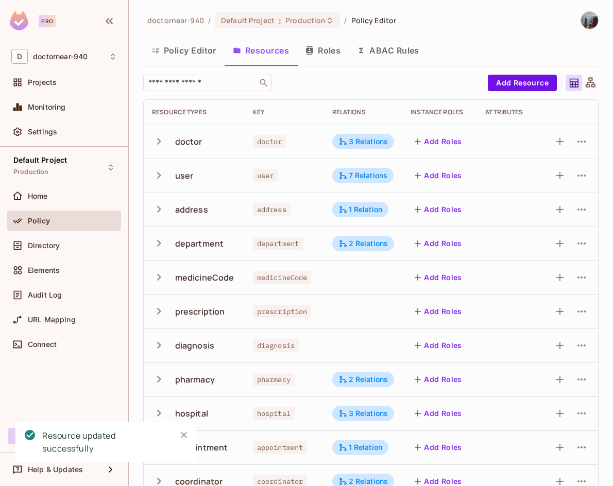
scroll to position [51, 0]
